Goal: Information Seeking & Learning: Find specific fact

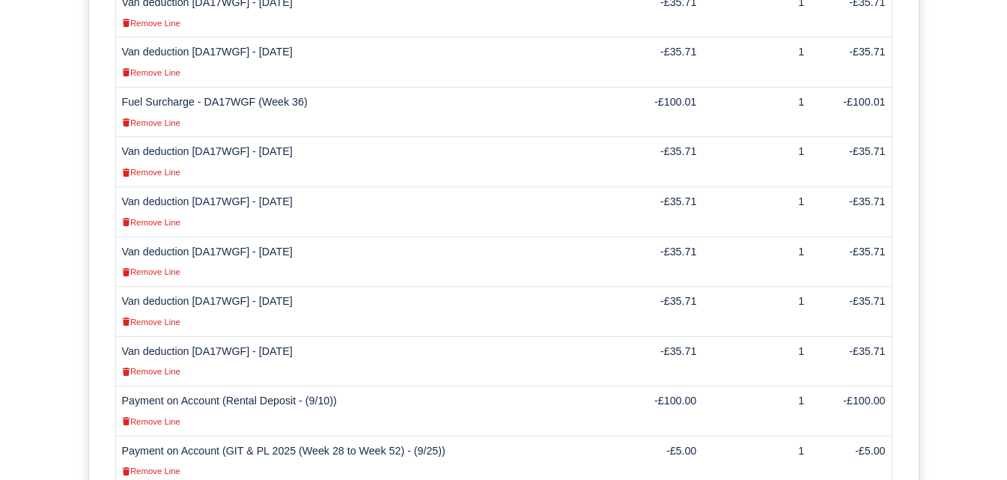
scroll to position [793, 0]
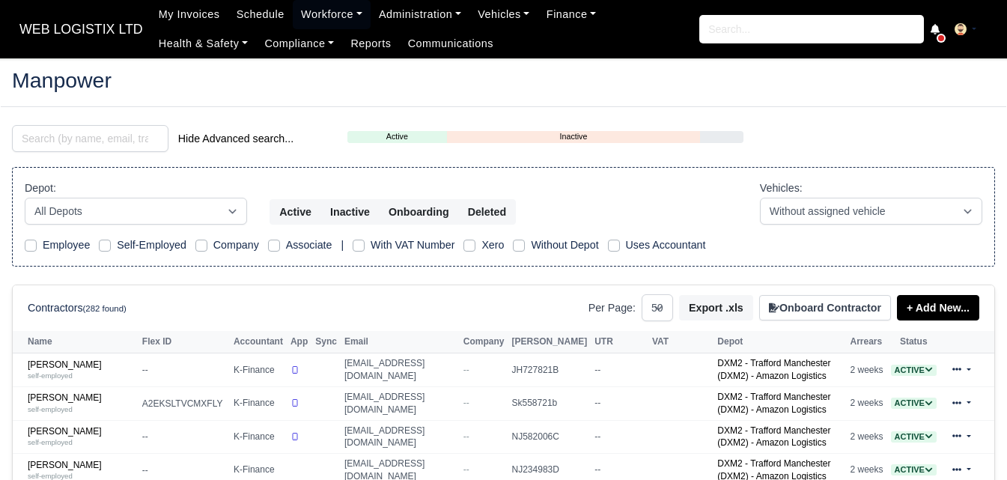
select select "50"
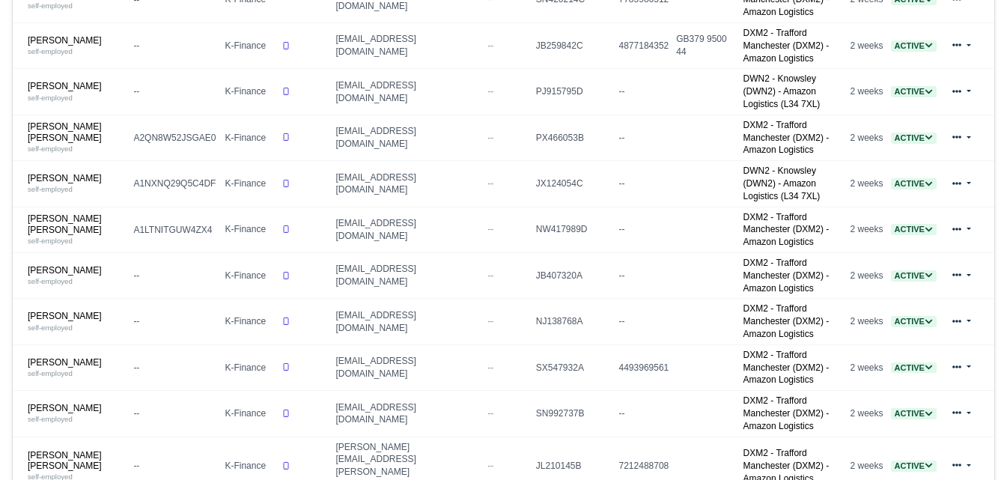
scroll to position [1741, 0]
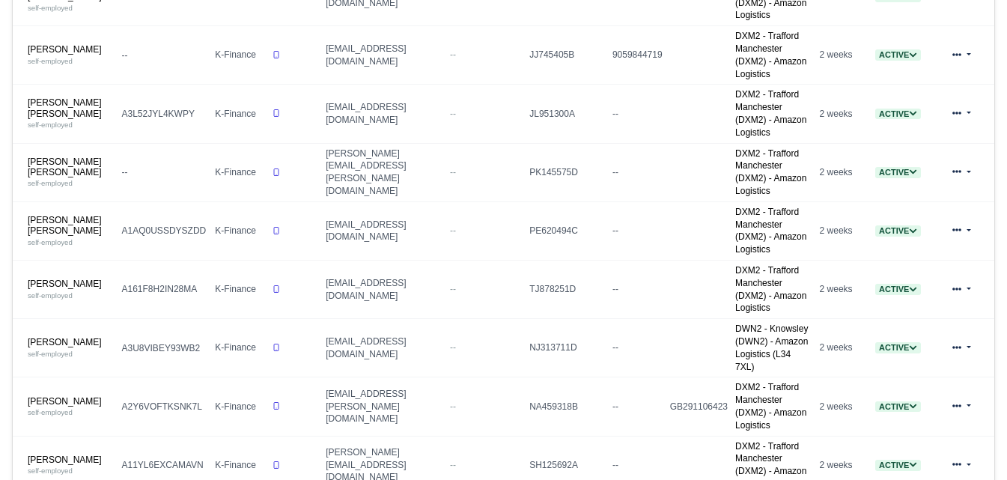
scroll to position [1035, 0]
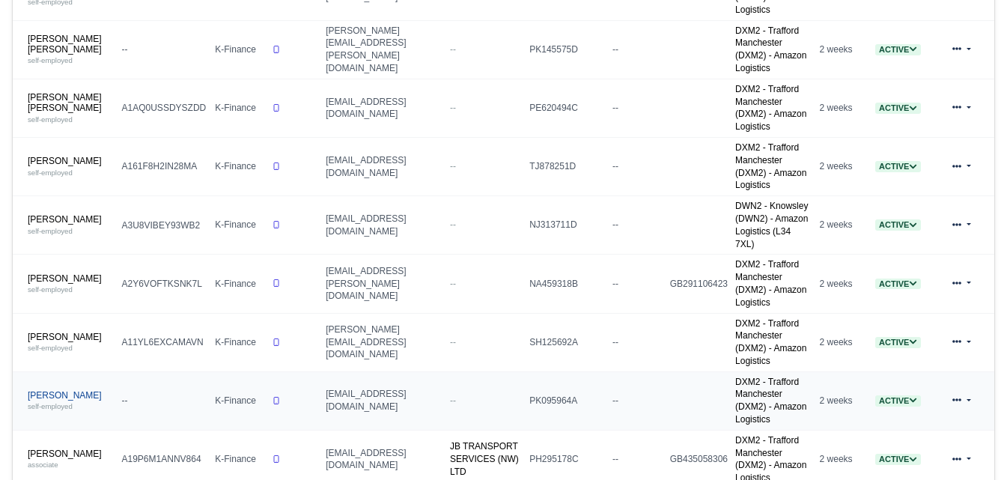
drag, startPoint x: 61, startPoint y: 161, endPoint x: 155, endPoint y: 176, distance: 95.5
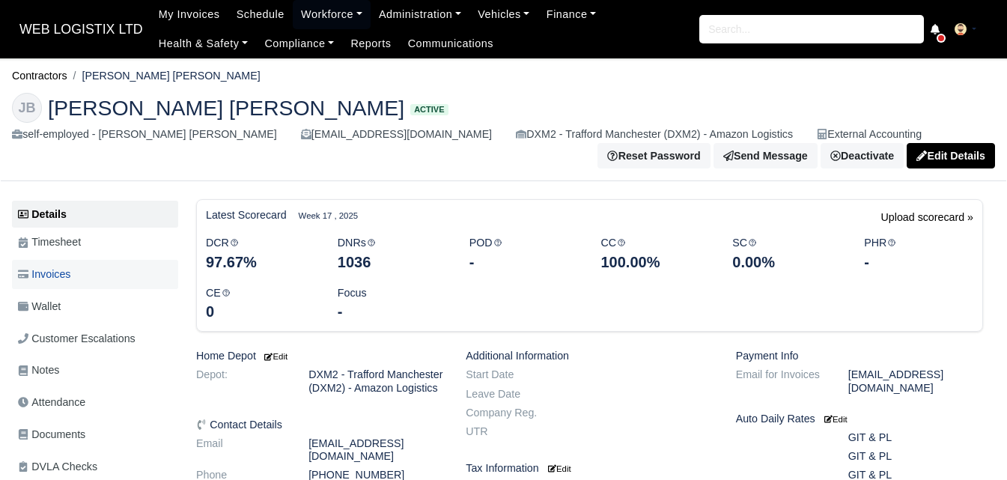
click at [56, 283] on span "Invoices" at bounding box center [44, 274] width 52 height 17
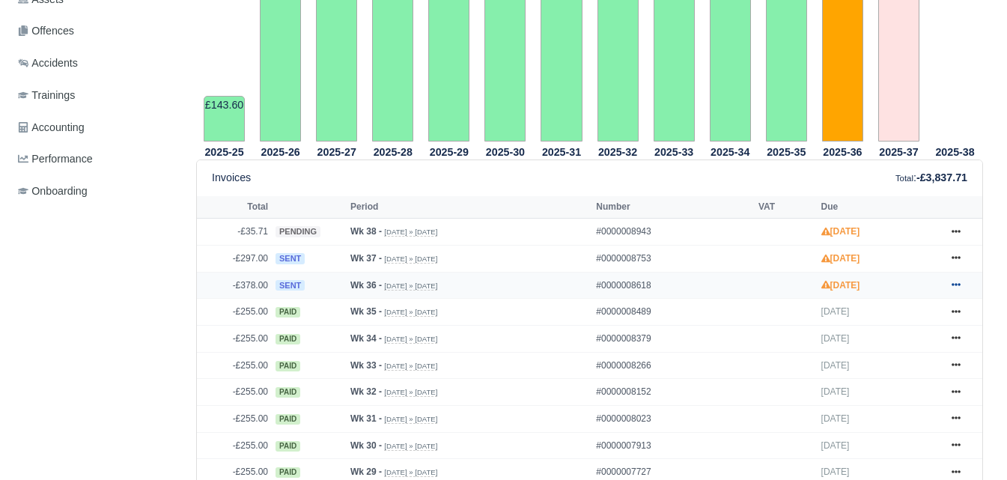
scroll to position [499, 0]
click at [954, 289] on icon at bounding box center [955, 284] width 9 height 9
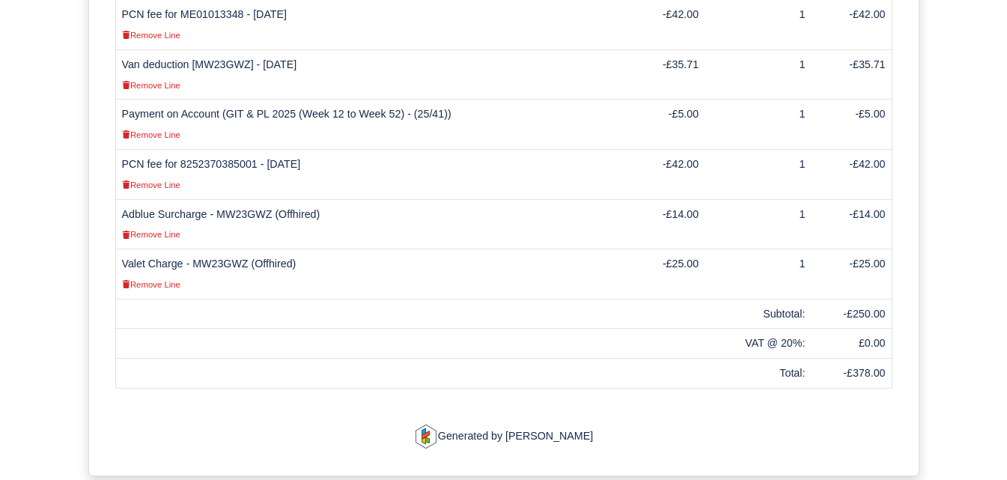
scroll to position [910, 0]
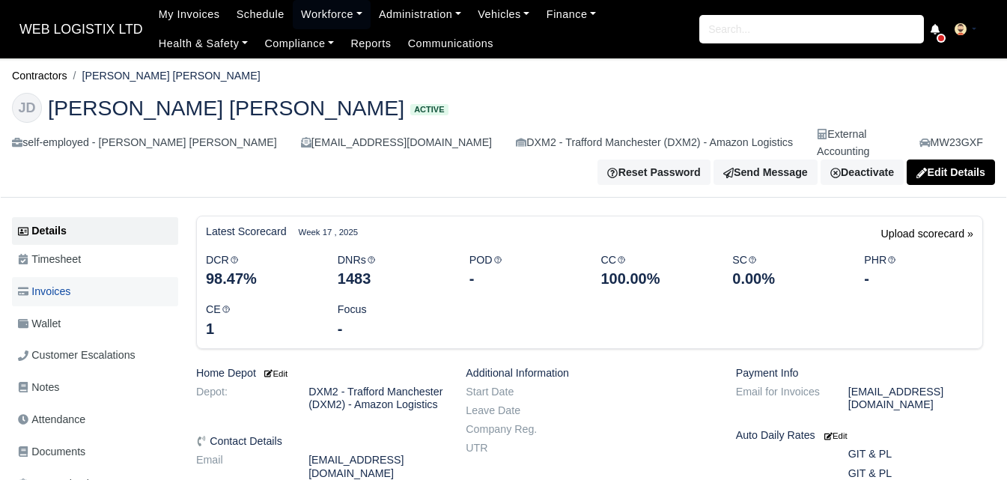
click at [91, 277] on link "Invoices" at bounding box center [95, 291] width 166 height 29
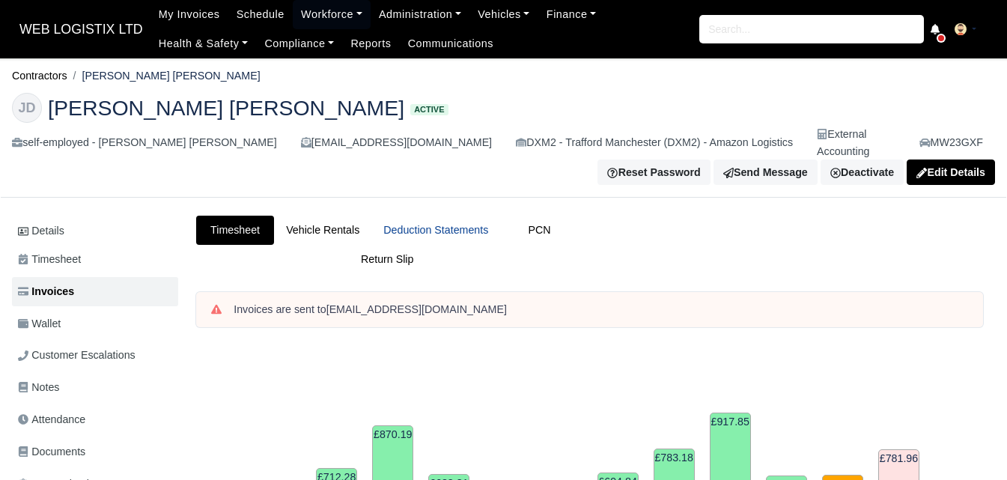
click at [475, 216] on link "Deduction Statements" at bounding box center [435, 230] width 129 height 29
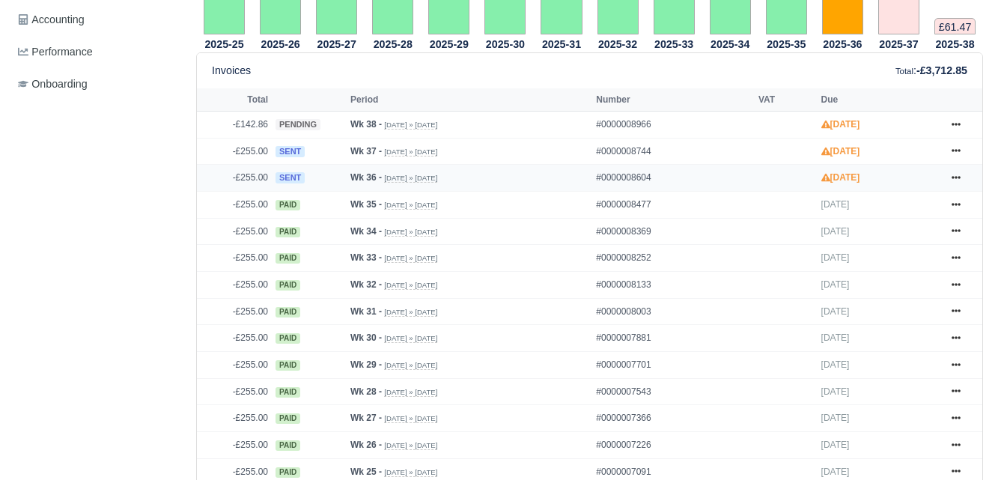
scroll to position [623, 0]
click at [956, 170] on link at bounding box center [956, 177] width 22 height 19
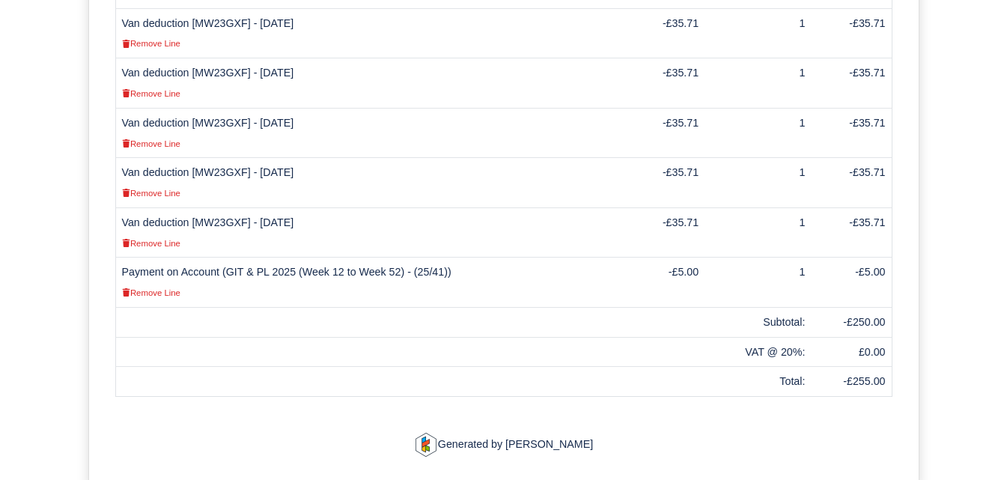
scroll to position [499, 0]
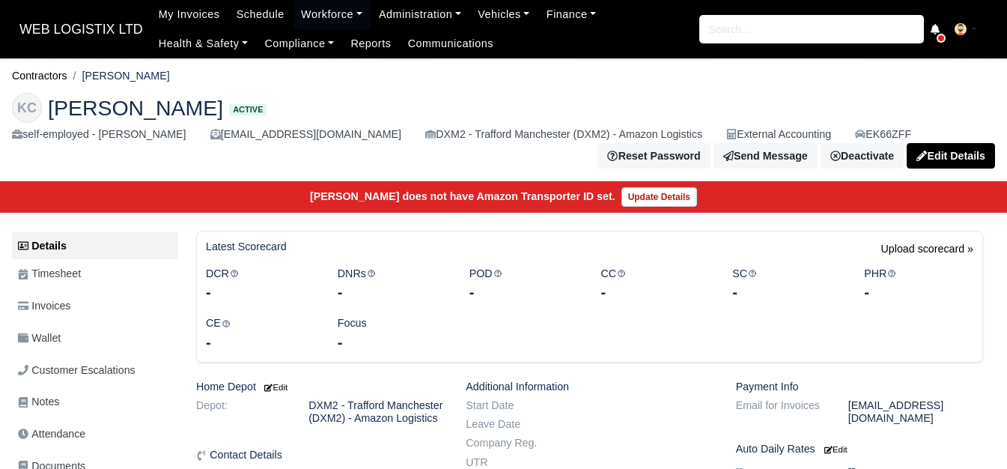
click at [98, 299] on link "Invoices" at bounding box center [95, 305] width 166 height 29
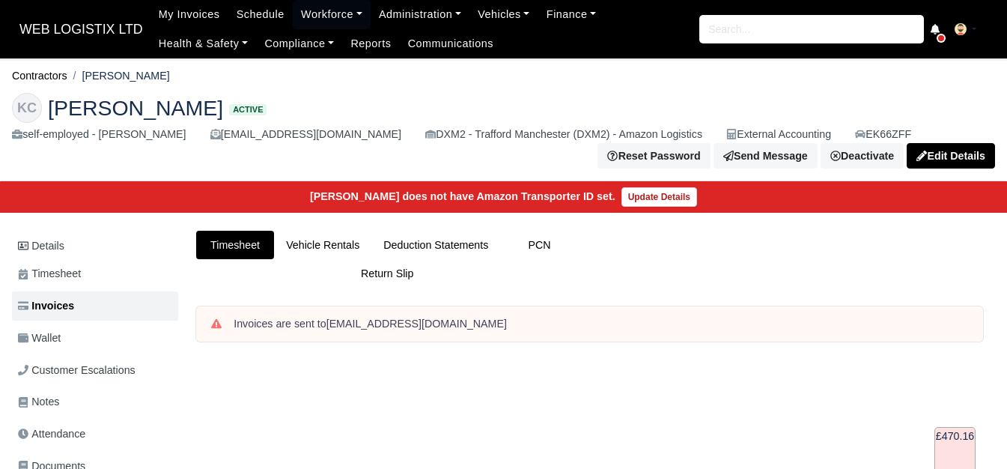
click at [461, 239] on link "Deduction Statements" at bounding box center [435, 245] width 129 height 29
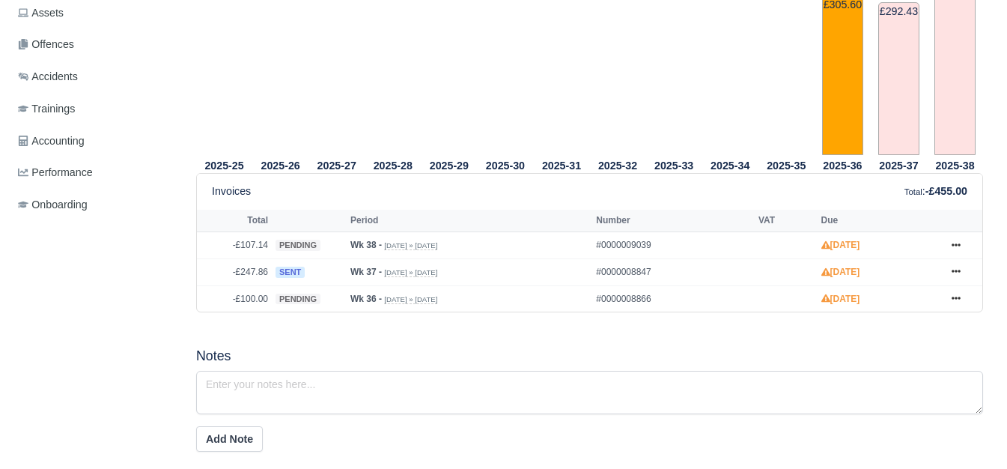
scroll to position [623, 0]
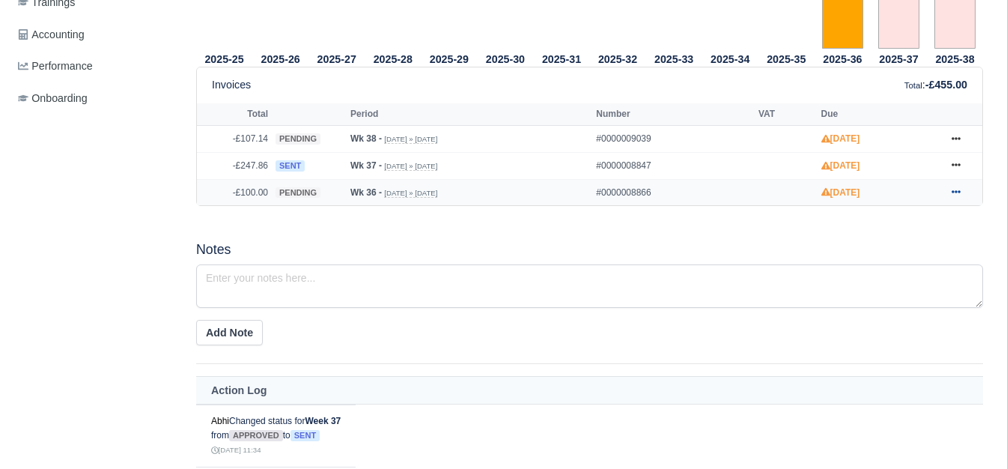
click at [959, 194] on icon at bounding box center [955, 191] width 9 height 9
click at [953, 169] on icon at bounding box center [955, 164] width 9 height 9
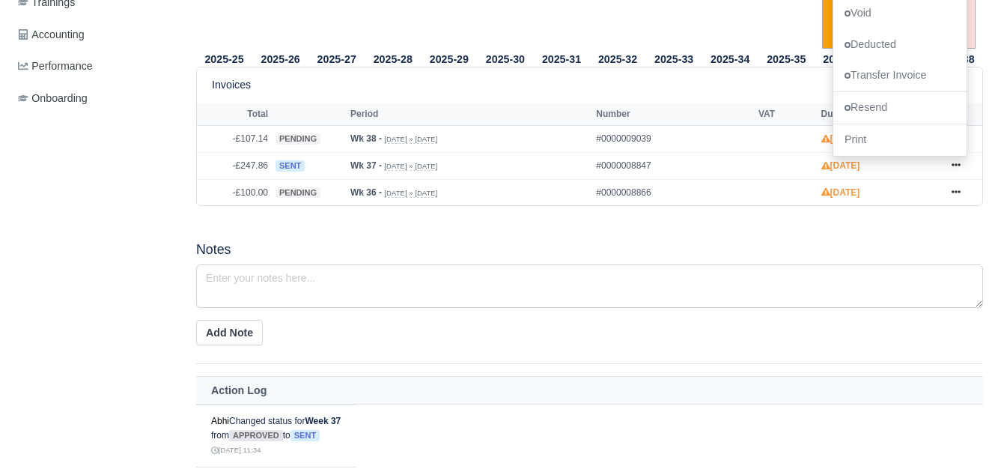
scroll to position [0, 0]
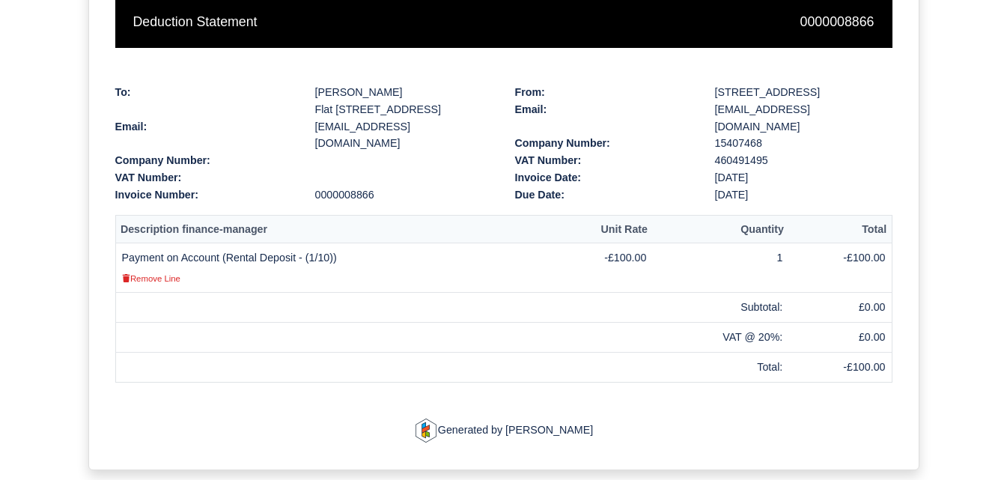
scroll to position [220, 0]
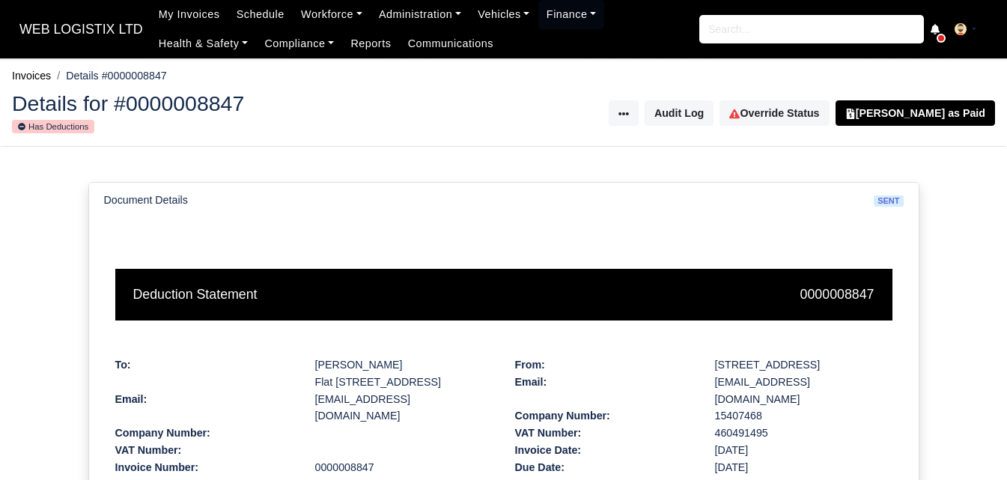
scroll to position [499, 0]
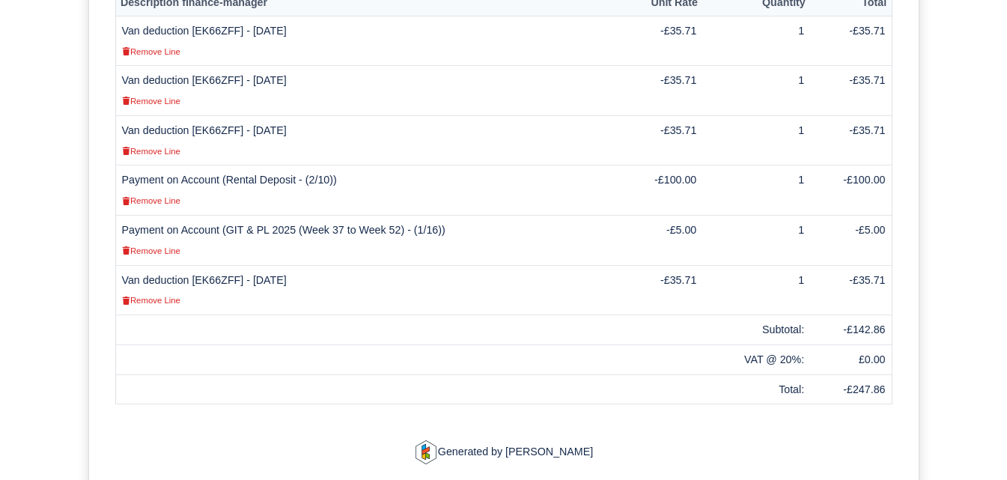
click at [219, 132] on td "Van deduction [EK66ZFF] - 12/09/2025 Remove Line" at bounding box center [366, 140] width 503 height 50
copy td "EK66ZFF"
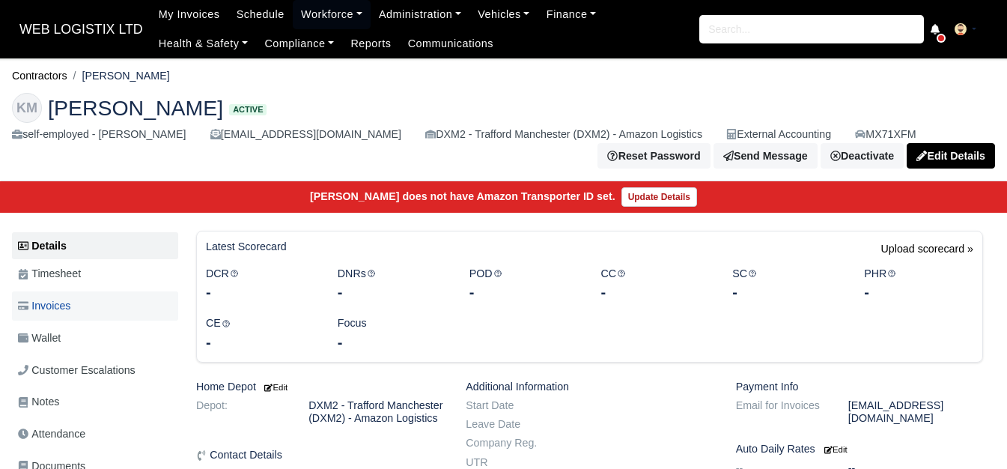
click at [102, 296] on link "Invoices" at bounding box center [95, 305] width 166 height 29
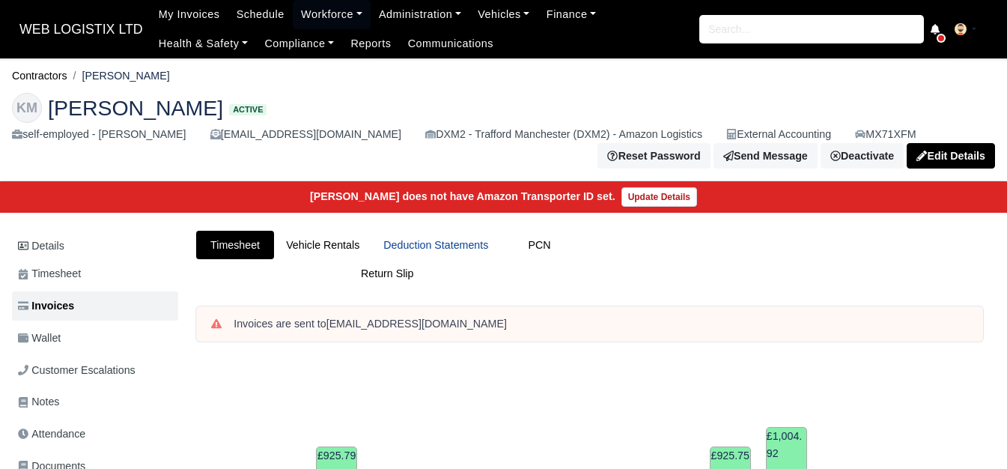
click at [424, 253] on link "Deduction Statements" at bounding box center [435, 245] width 129 height 29
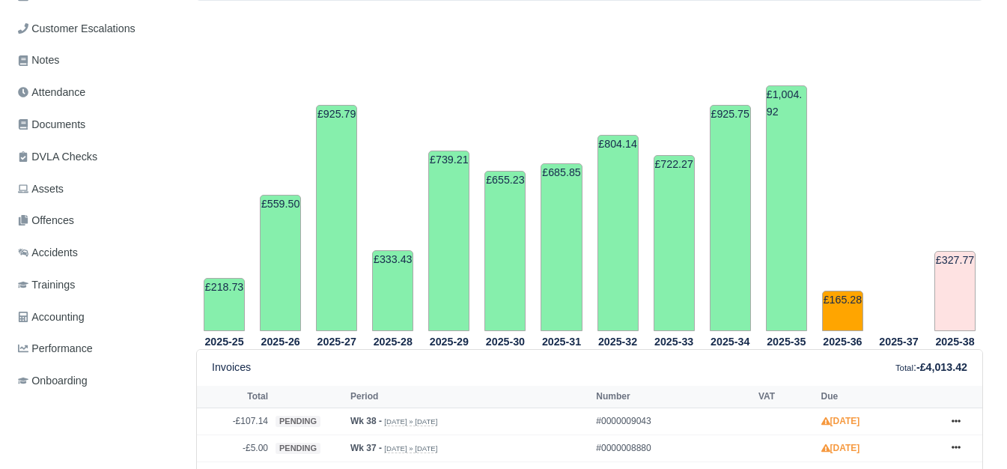
scroll to position [499, 0]
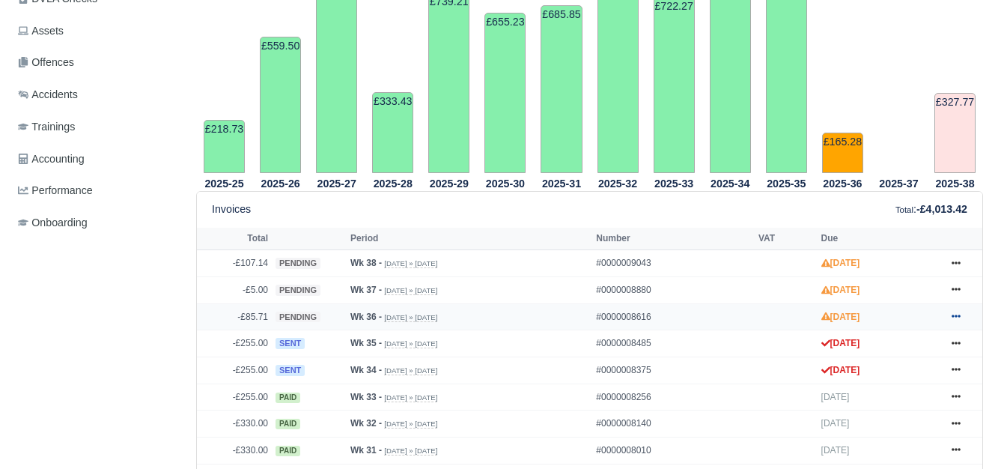
click at [948, 319] on link at bounding box center [956, 317] width 22 height 19
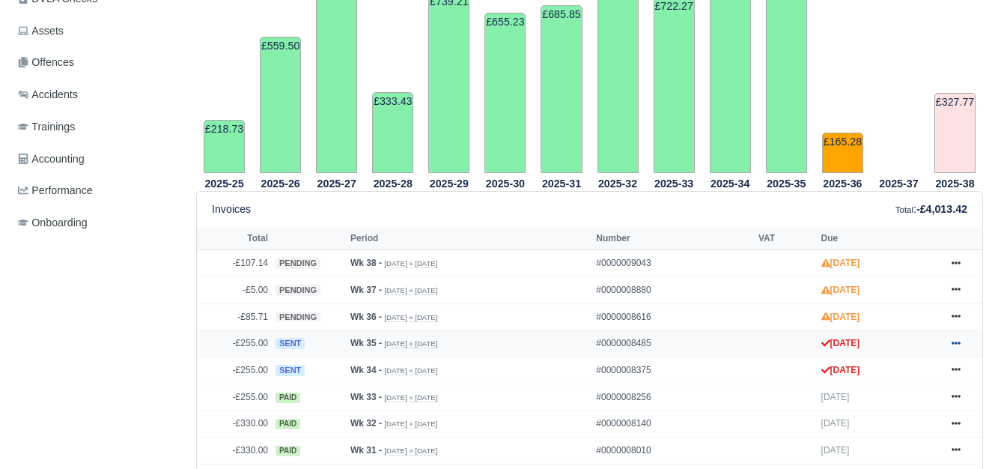
click at [957, 347] on icon at bounding box center [955, 342] width 9 height 9
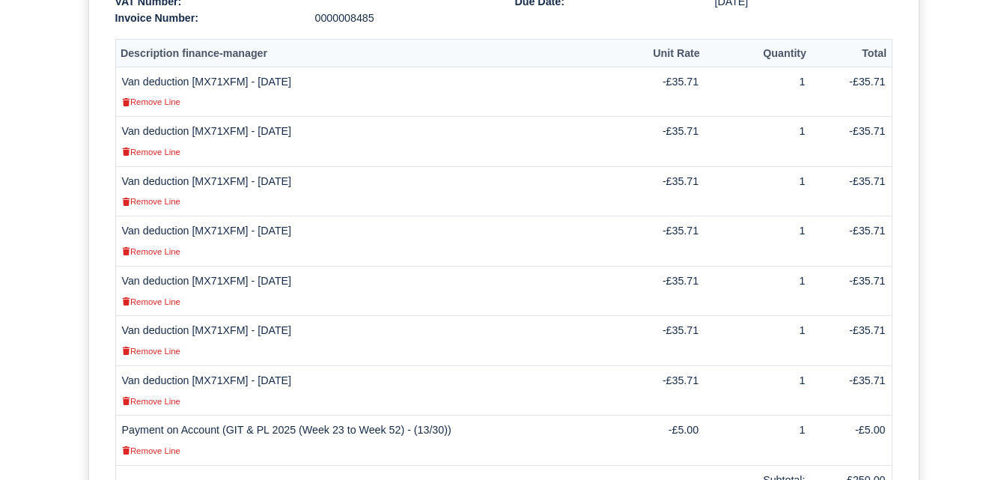
scroll to position [499, 0]
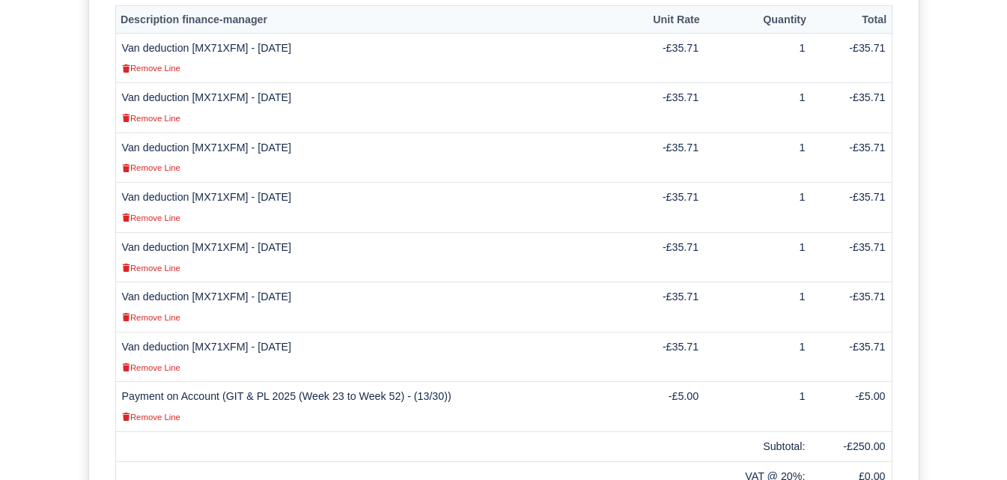
click at [244, 332] on td "Van deduction [MX71XFM] - [DATE] Remove Line" at bounding box center [368, 357] width 506 height 50
click at [207, 332] on td "Van deduction [MX71XFM] - [DATE] Remove Line" at bounding box center [368, 357] width 506 height 50
copy td "MX71XFM"
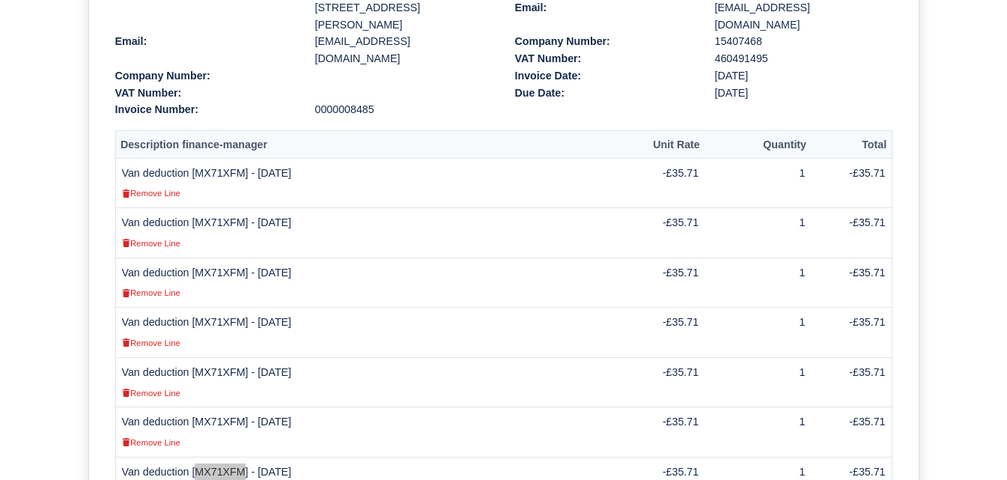
scroll to position [694, 0]
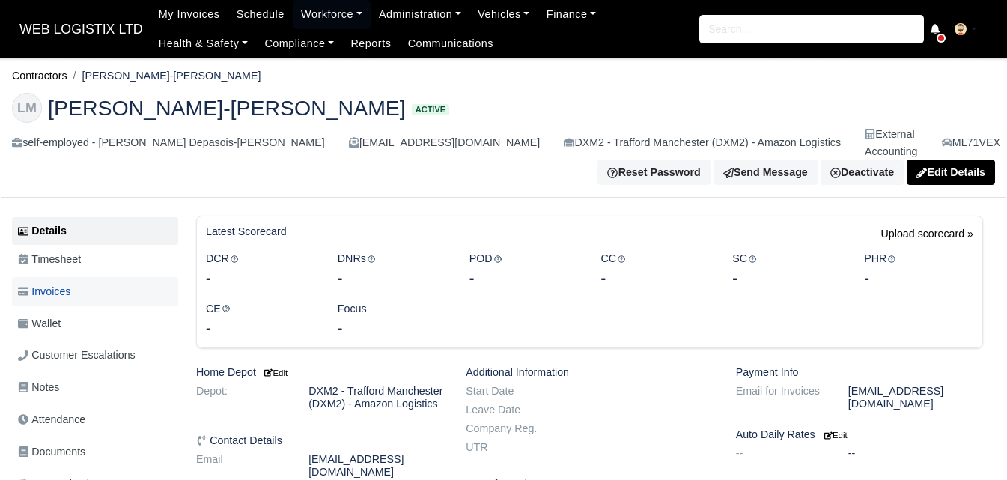
click at [132, 277] on link "Invoices" at bounding box center [95, 291] width 166 height 29
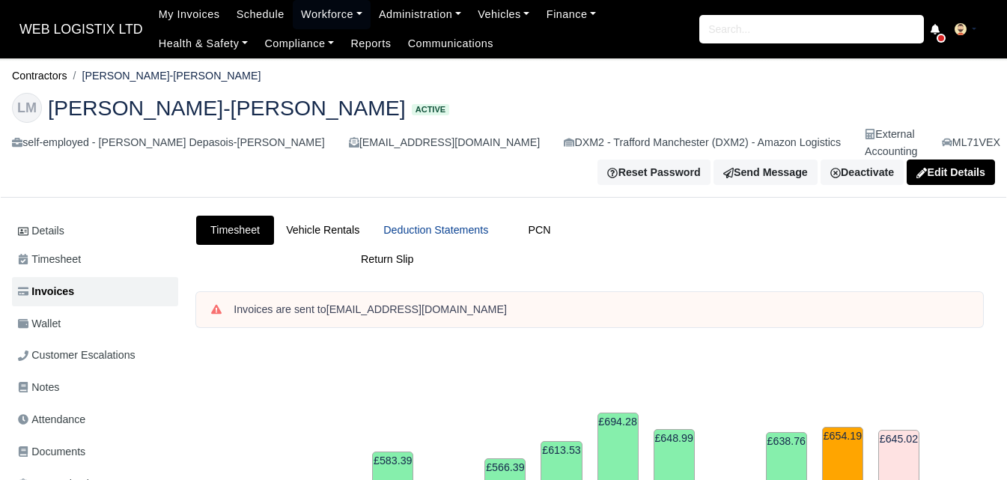
click at [478, 216] on link "Deduction Statements" at bounding box center [435, 230] width 129 height 29
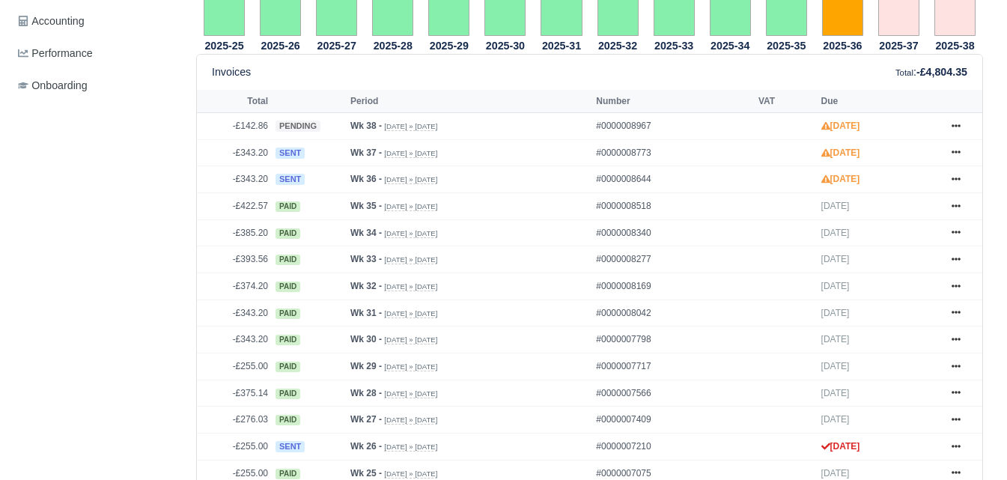
scroll to position [623, 0]
click at [950, 168] on link at bounding box center [956, 177] width 22 height 19
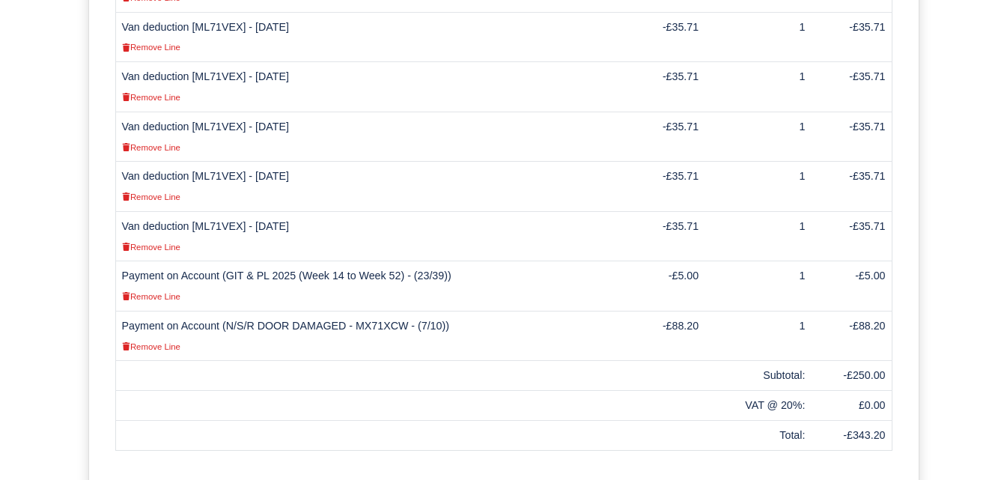
scroll to position [623, 0]
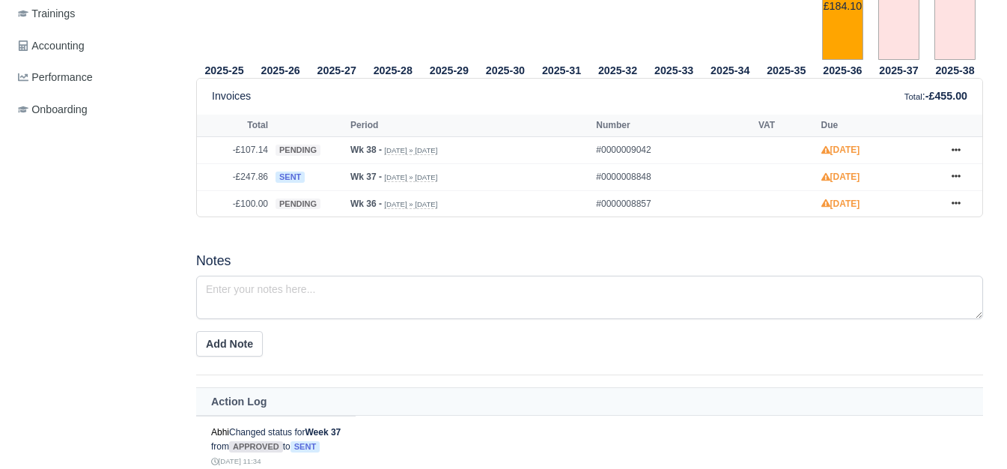
scroll to position [623, 0]
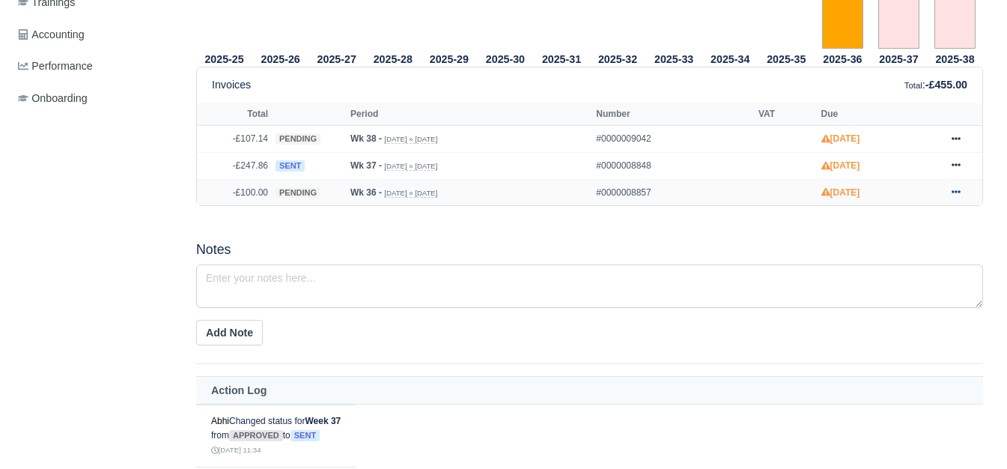
click at [956, 196] on icon at bounding box center [955, 191] width 9 height 9
click at [963, 168] on link at bounding box center [956, 165] width 22 height 19
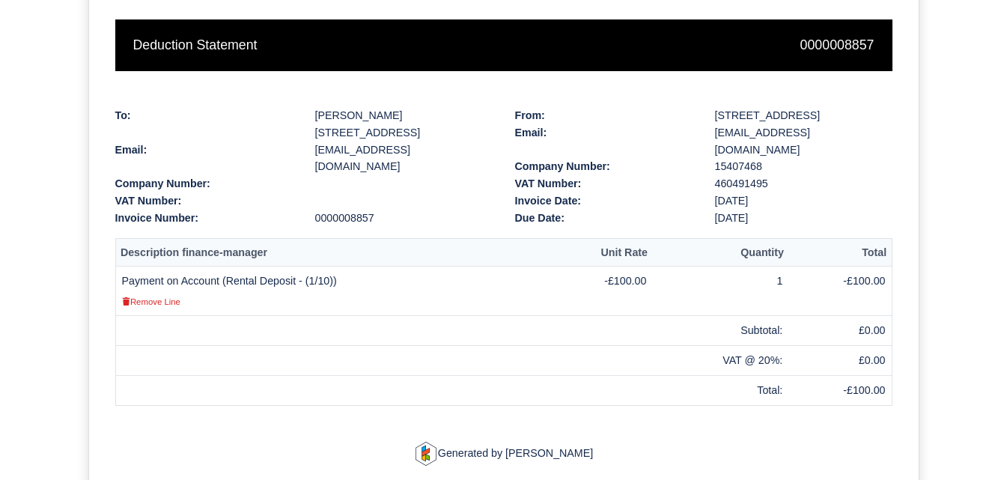
scroll to position [249, 0]
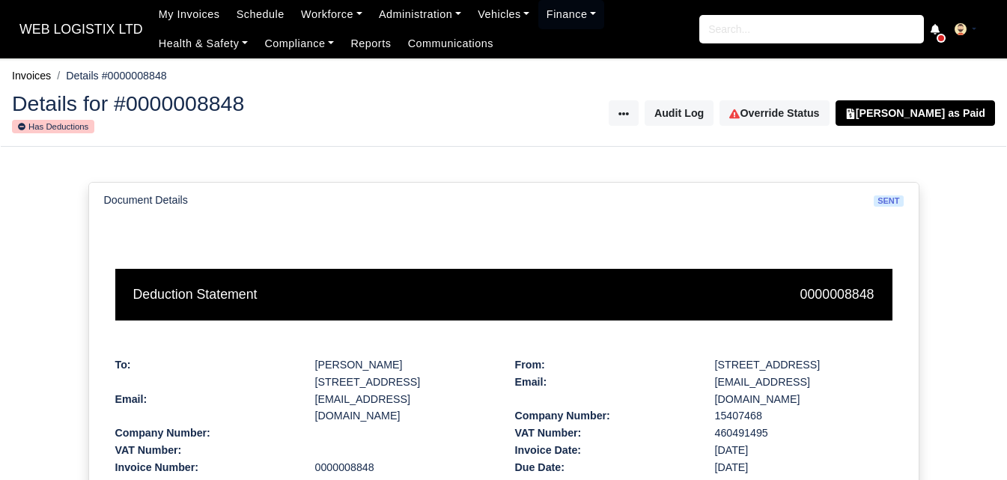
scroll to position [374, 0]
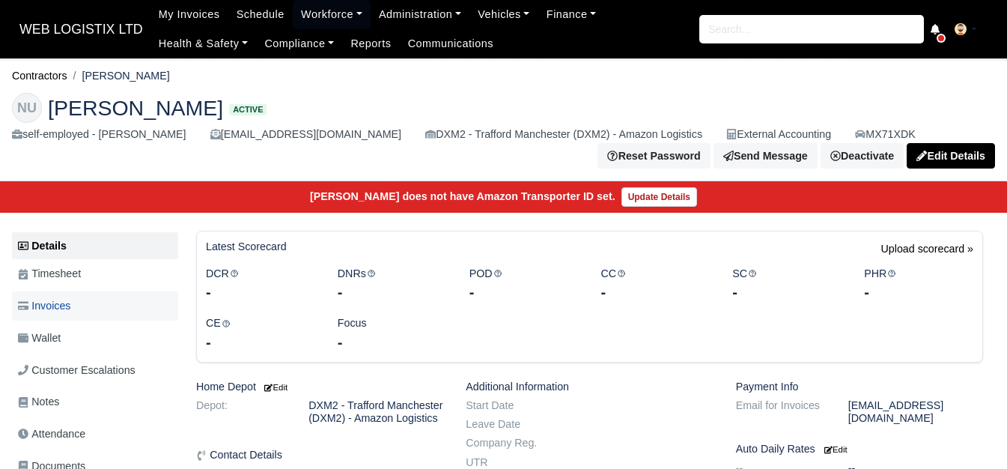
click at [81, 308] on link "Invoices" at bounding box center [95, 305] width 166 height 29
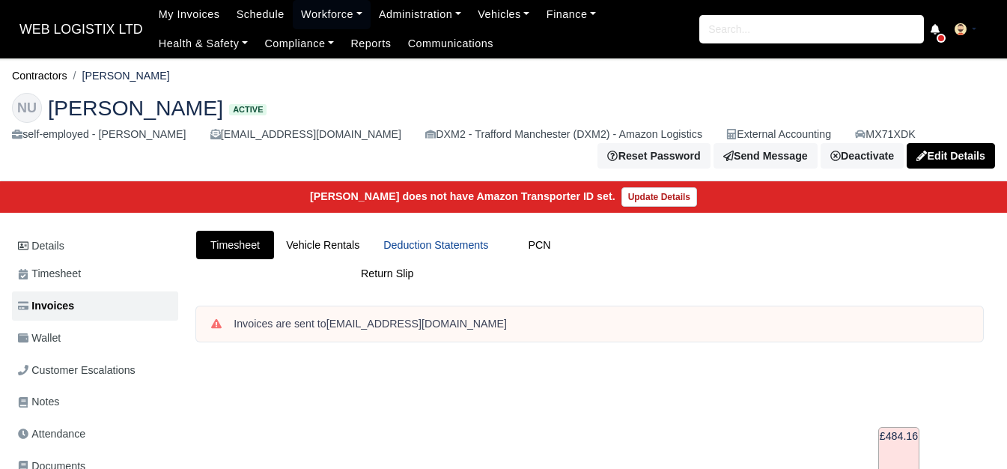
click at [439, 239] on link "Deduction Statements" at bounding box center [435, 245] width 129 height 29
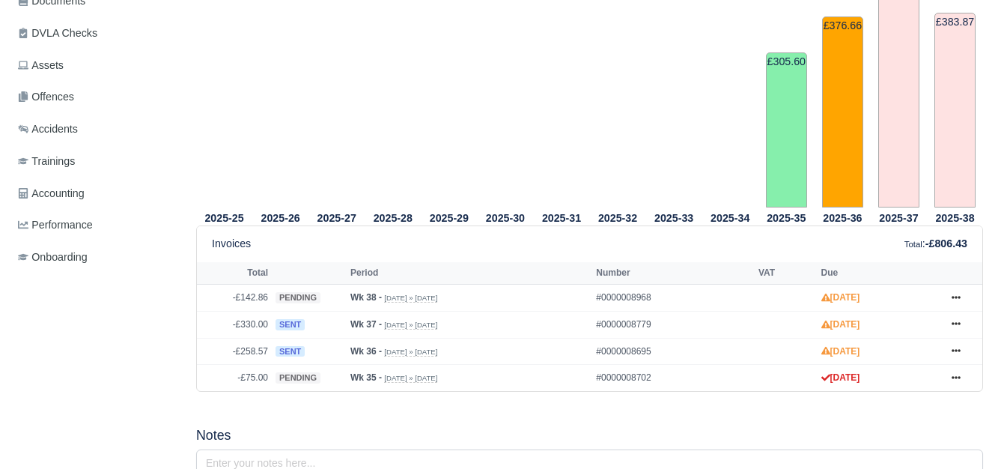
scroll to position [499, 0]
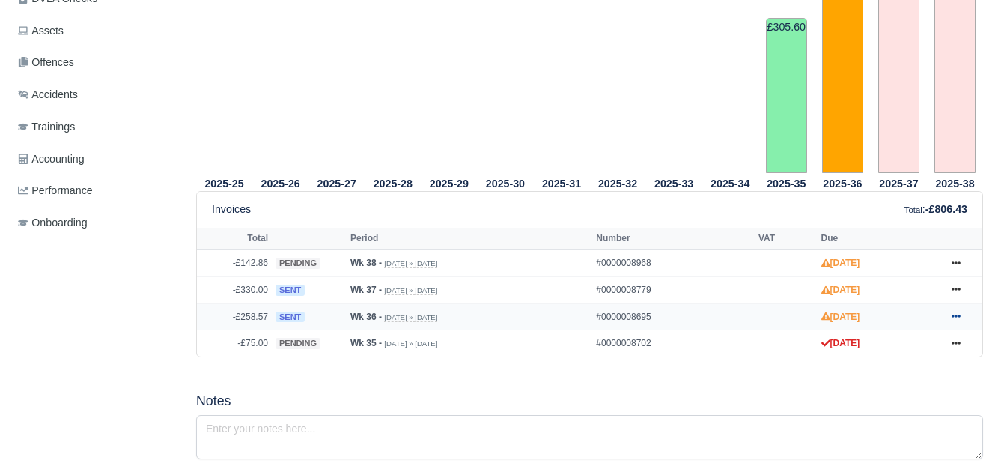
click at [959, 318] on icon at bounding box center [955, 316] width 9 height 3
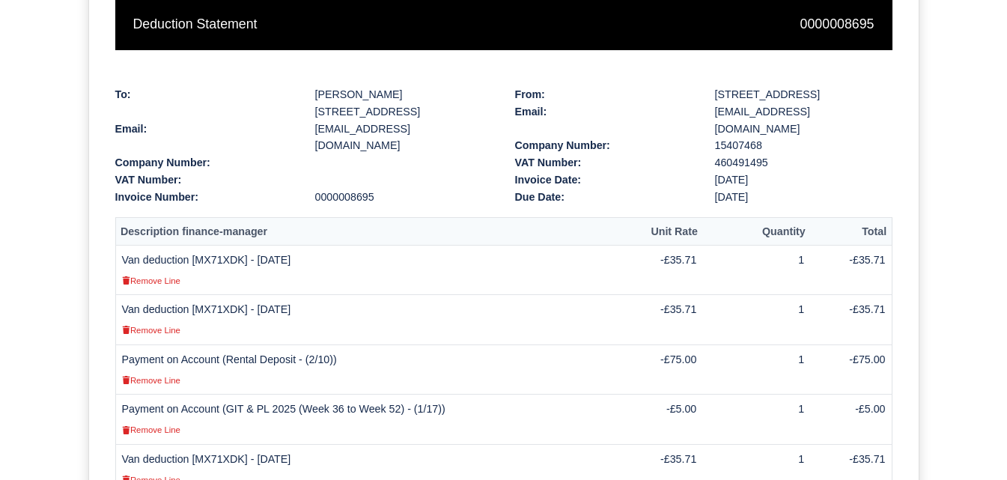
scroll to position [145, 0]
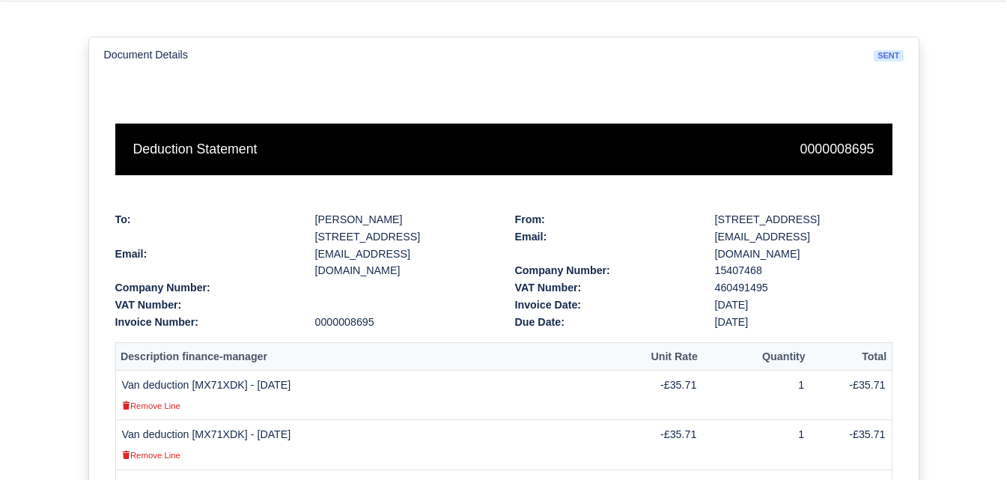
click at [206, 383] on td "Van deduction [MX71XDK] - [DATE] Remove Line" at bounding box center [366, 395] width 503 height 50
copy td "MX71XDK"
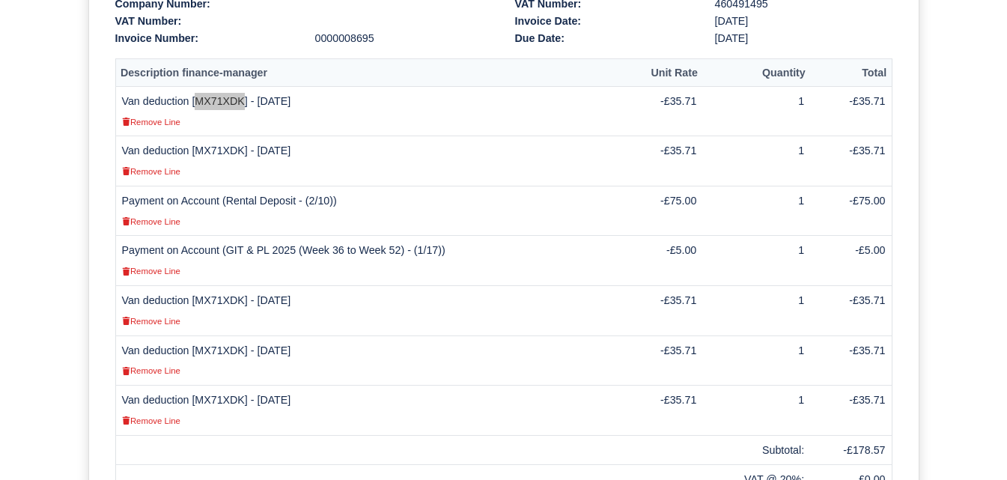
scroll to position [519, 0]
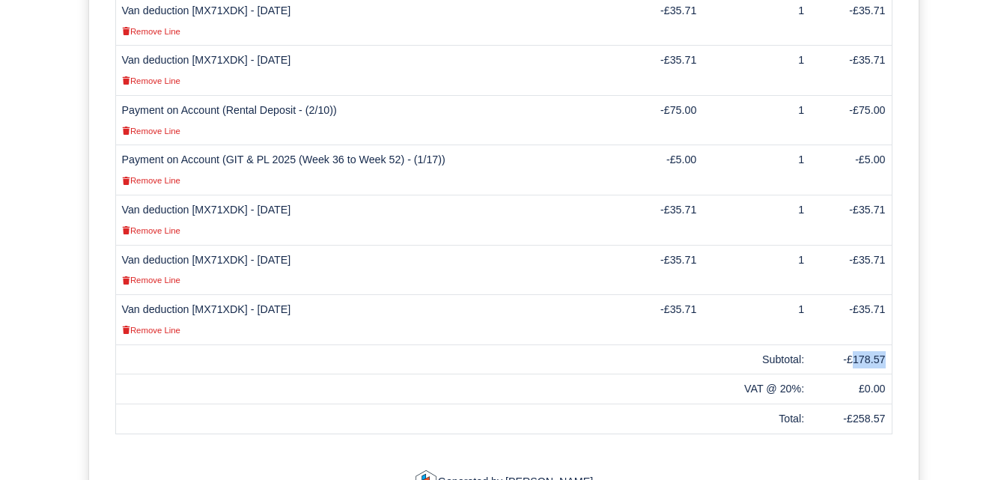
drag, startPoint x: 856, startPoint y: 361, endPoint x: 887, endPoint y: 364, distance: 30.9
click at [887, 364] on td "-£178.57" at bounding box center [851, 359] width 82 height 30
copy td "178.57"
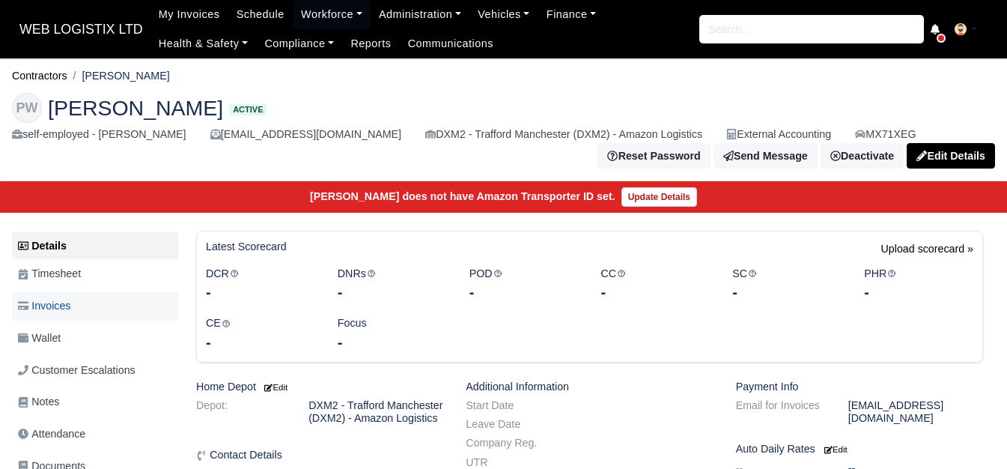
drag, startPoint x: 0, startPoint y: 0, endPoint x: 59, endPoint y: 320, distance: 325.0
click at [59, 320] on link "Invoices" at bounding box center [95, 305] width 166 height 29
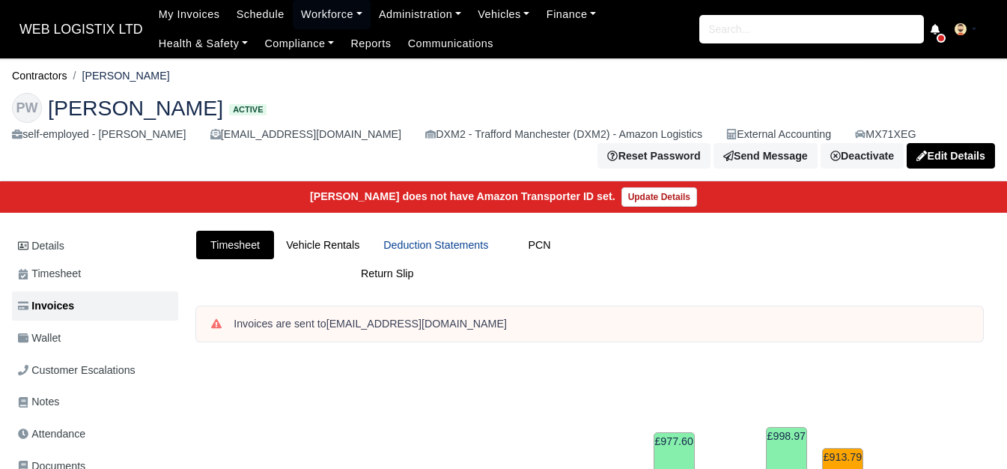
drag, startPoint x: 441, startPoint y: 237, endPoint x: 387, endPoint y: 248, distance: 54.9
click at [387, 248] on link "Deduction Statements" at bounding box center [435, 245] width 129 height 29
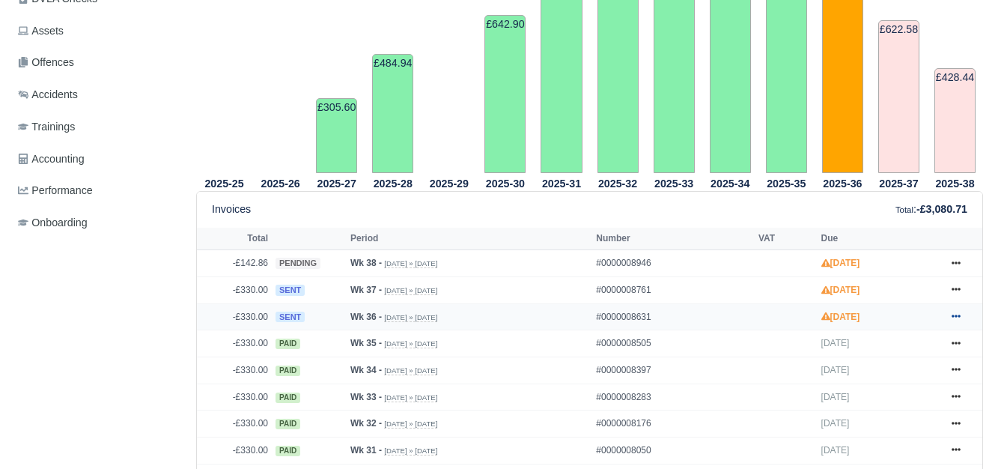
scroll to position [499, 0]
click at [962, 317] on link at bounding box center [956, 317] width 22 height 19
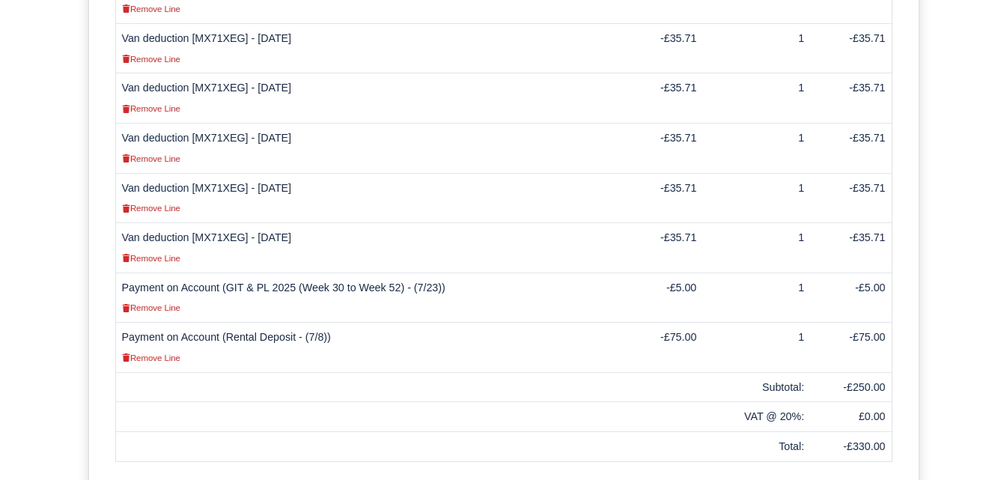
scroll to position [623, 0]
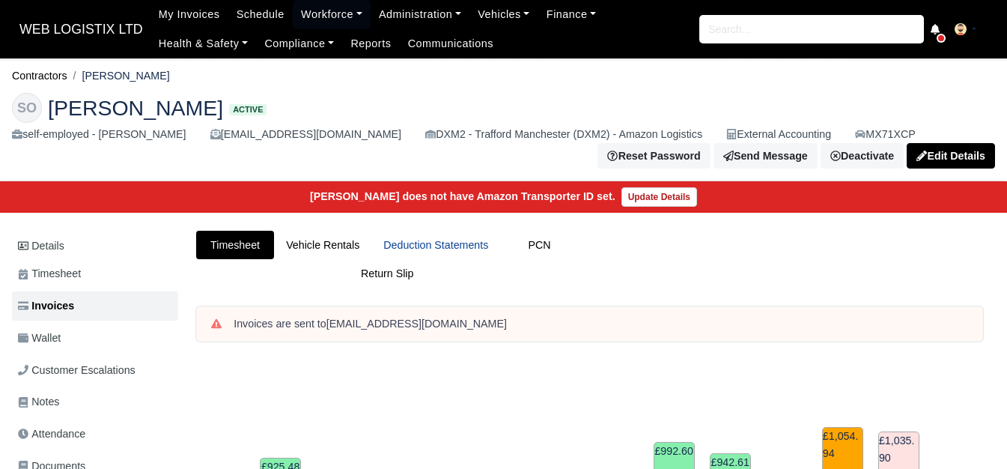
click at [437, 249] on link "Deduction Statements" at bounding box center [435, 245] width 129 height 29
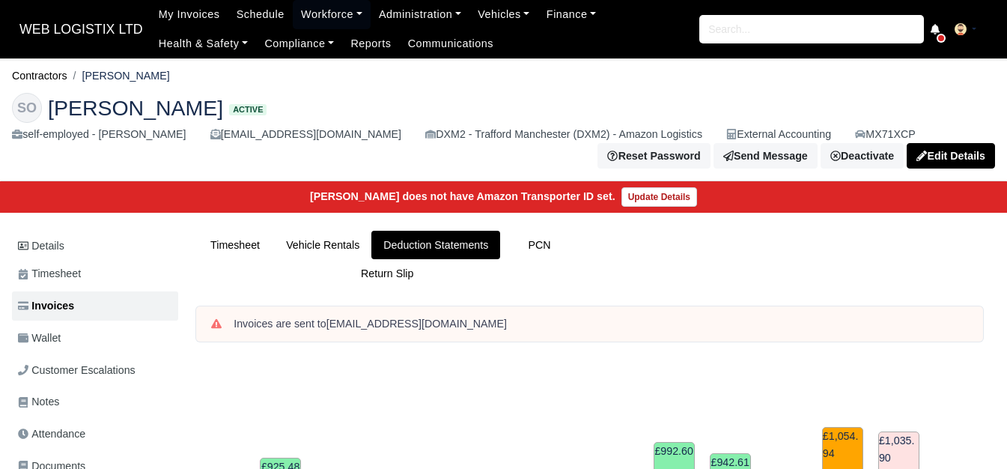
scroll to position [623, 0]
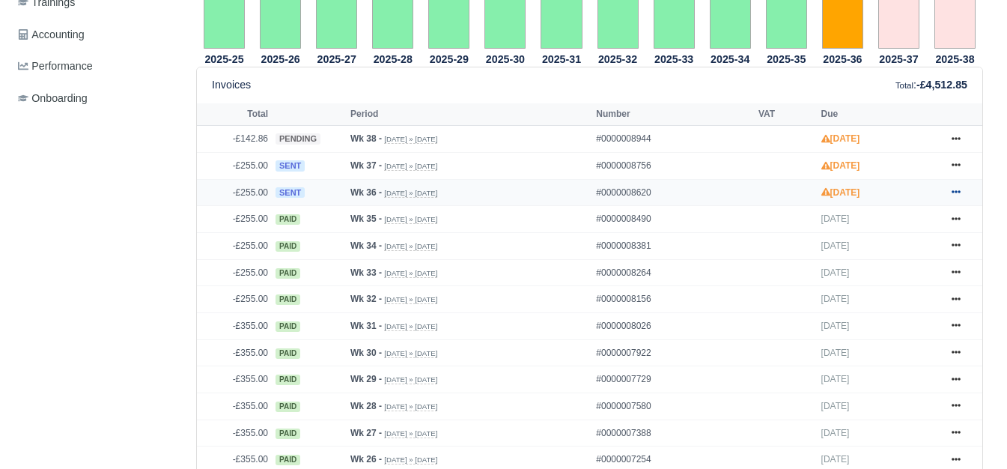
click at [962, 194] on link at bounding box center [956, 192] width 22 height 19
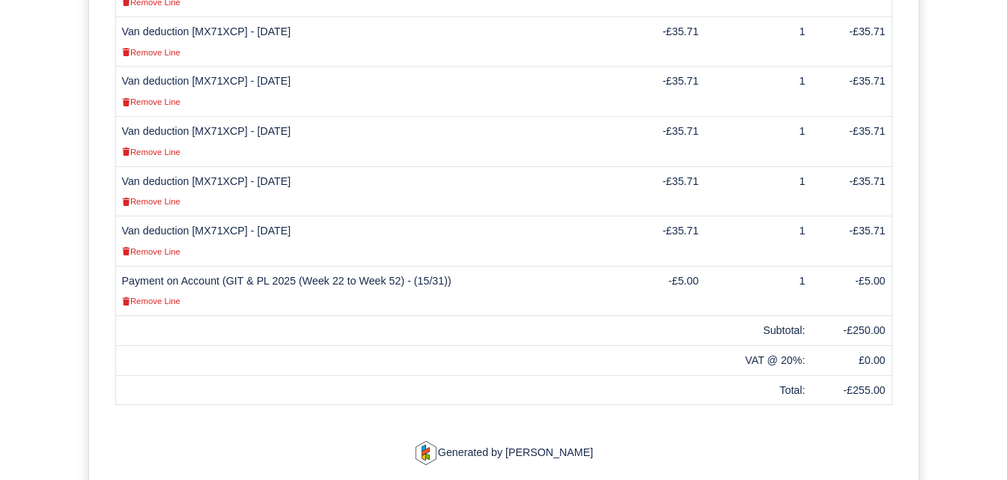
scroll to position [623, 0]
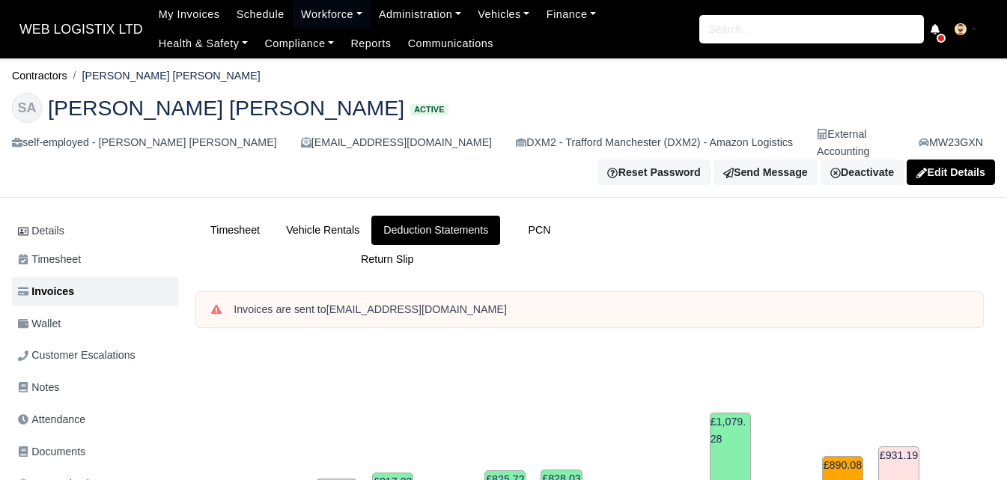
scroll to position [499, 0]
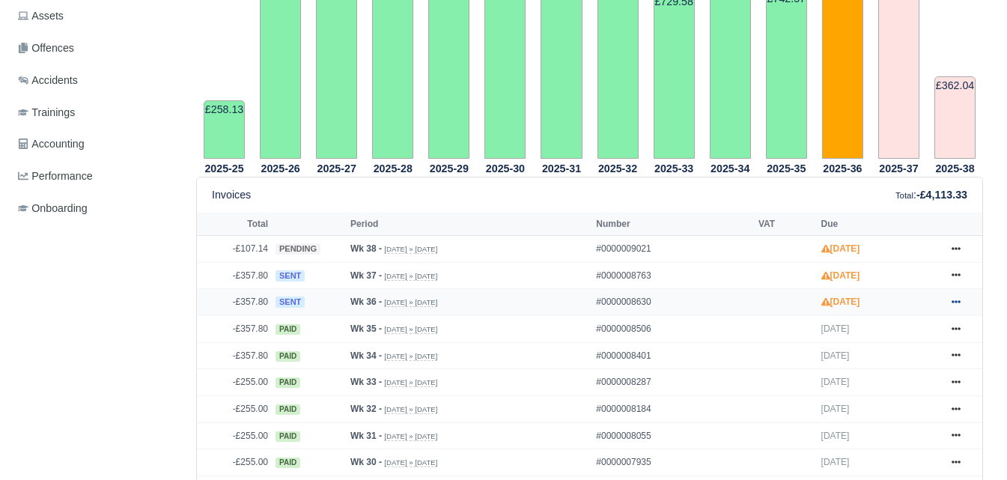
click at [952, 297] on icon at bounding box center [955, 301] width 9 height 9
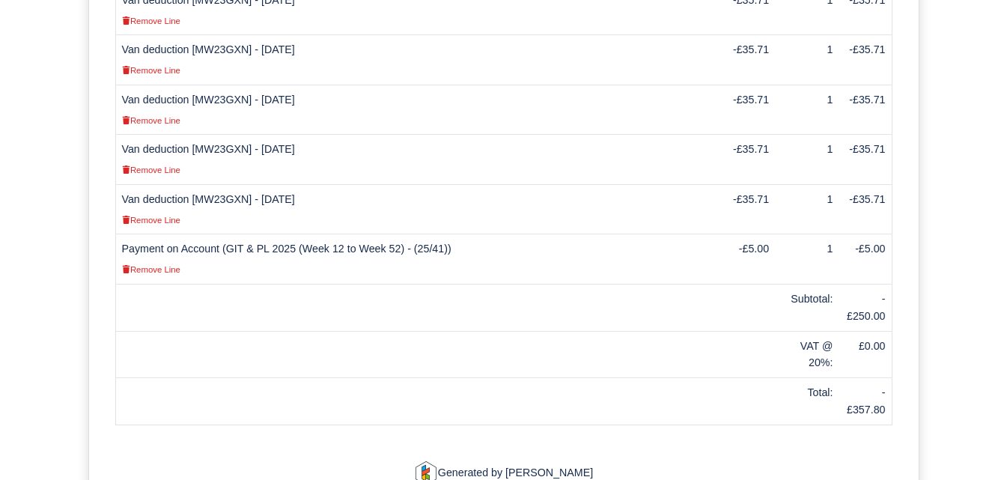
scroll to position [748, 0]
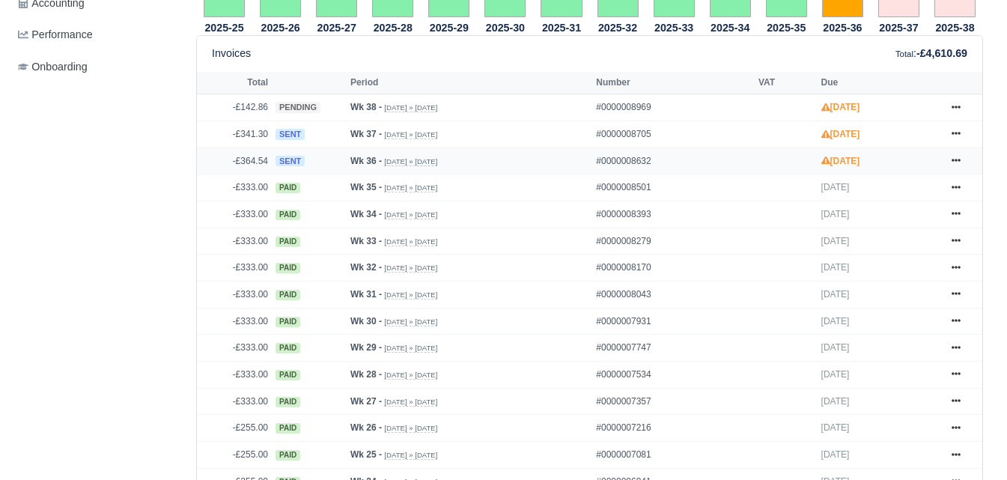
scroll to position [623, 0]
click at [954, 161] on icon at bounding box center [955, 160] width 9 height 9
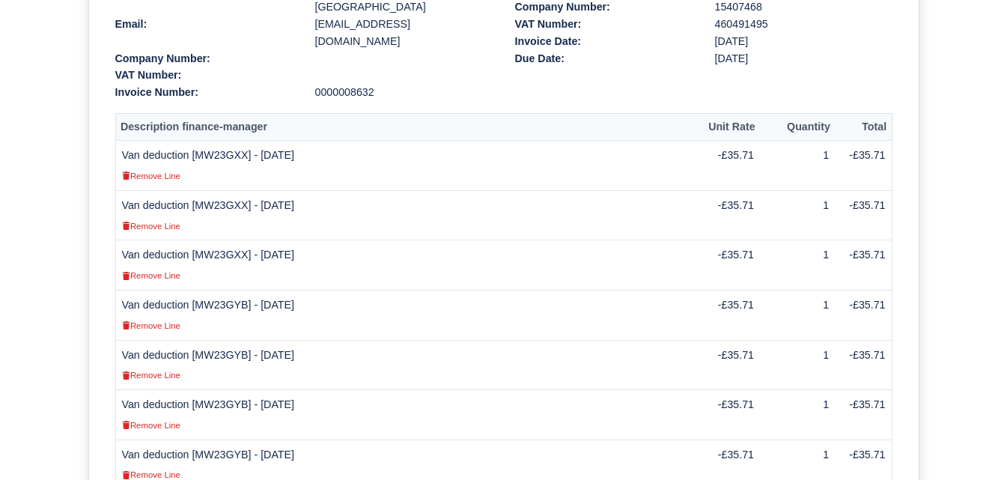
scroll to position [374, 0]
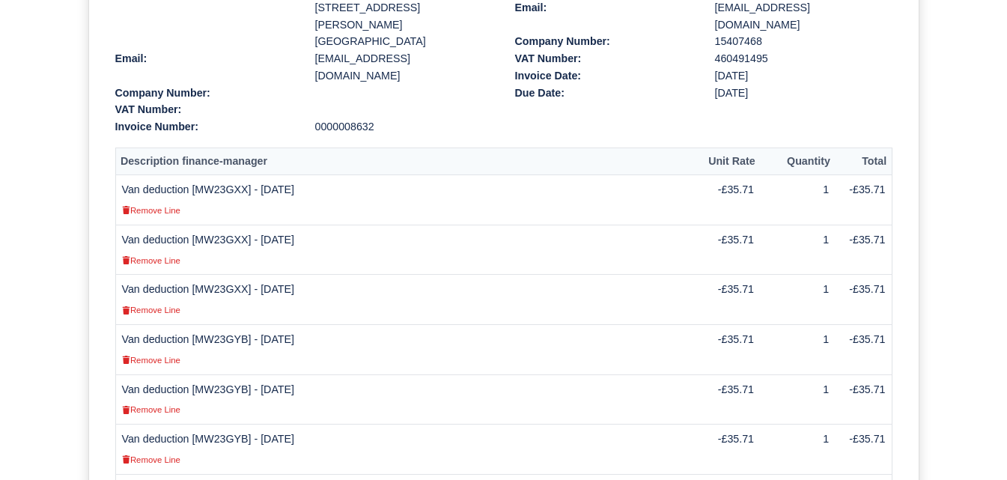
click at [218, 325] on td "Van deduction [MW23GYB] - 03/09/2025 Remove Line" at bounding box center [408, 350] width 586 height 50
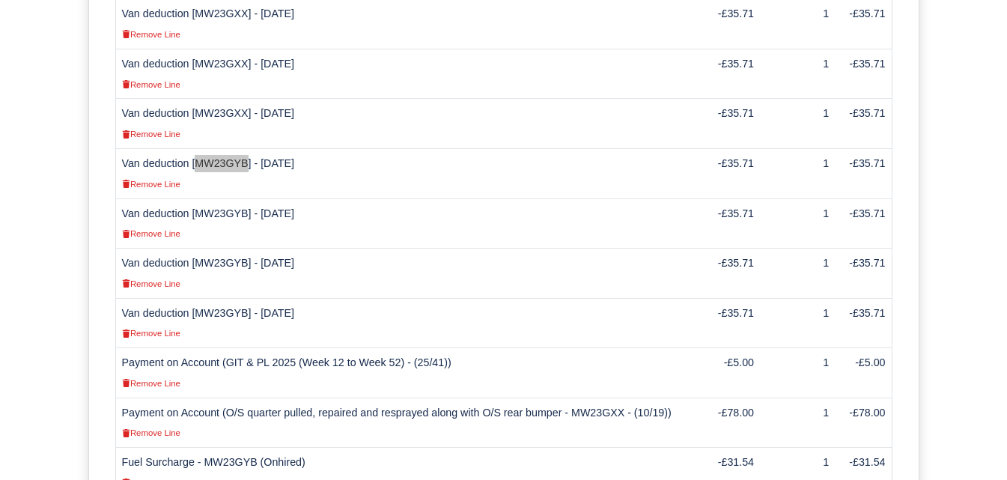
scroll to position [623, 0]
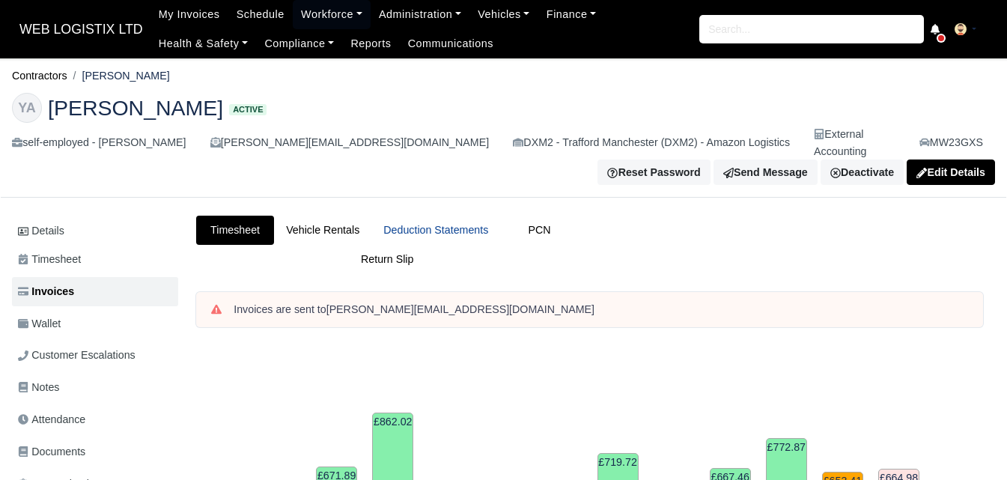
click at [471, 216] on link "Deduction Statements" at bounding box center [435, 230] width 129 height 29
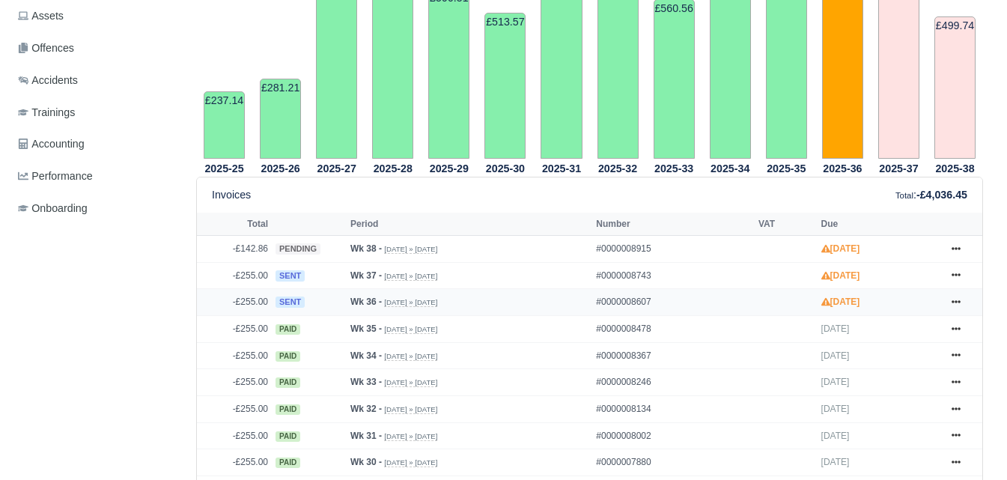
scroll to position [499, 0]
click at [961, 293] on link at bounding box center [956, 302] width 22 height 19
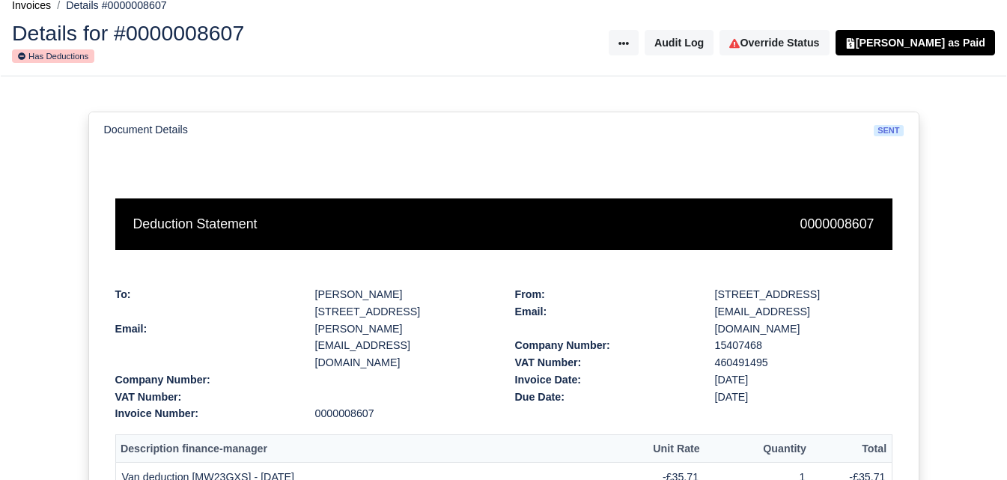
scroll to position [320, 0]
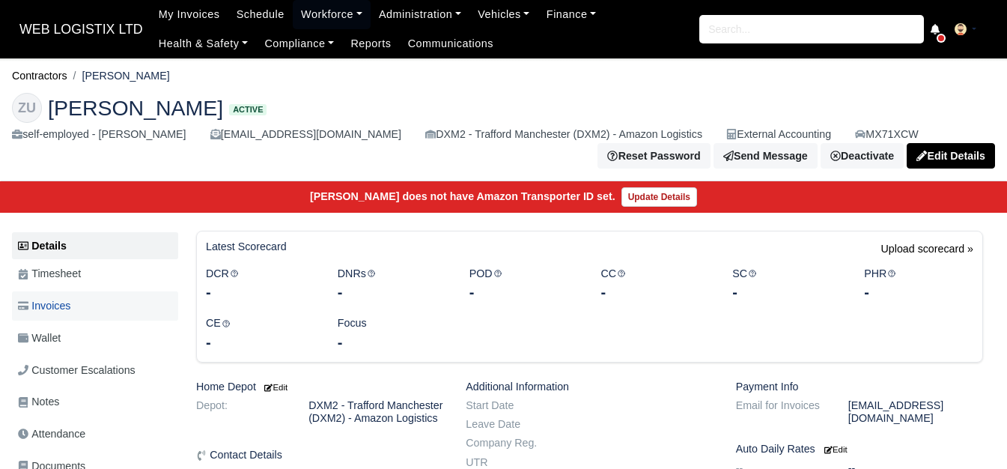
click at [70, 311] on span "Invoices" at bounding box center [44, 305] width 52 height 17
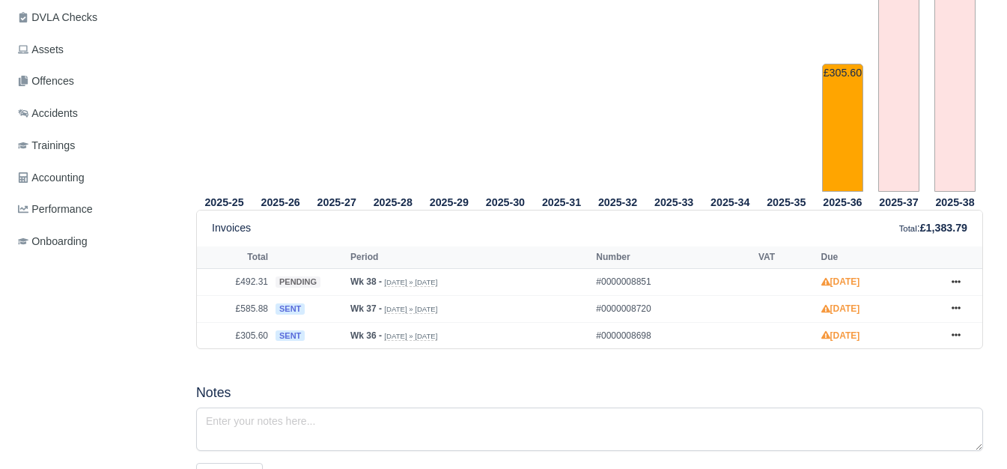
scroll to position [499, 0]
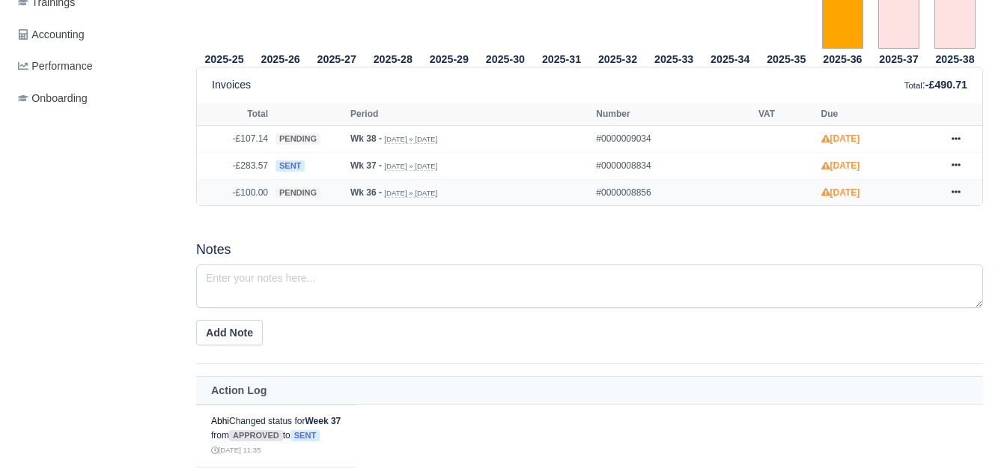
scroll to position [623, 0]
click at [951, 193] on icon at bounding box center [955, 191] width 9 height 9
click at [552, 247] on h5 "Notes" at bounding box center [589, 250] width 787 height 16
click at [948, 167] on link at bounding box center [956, 165] width 22 height 19
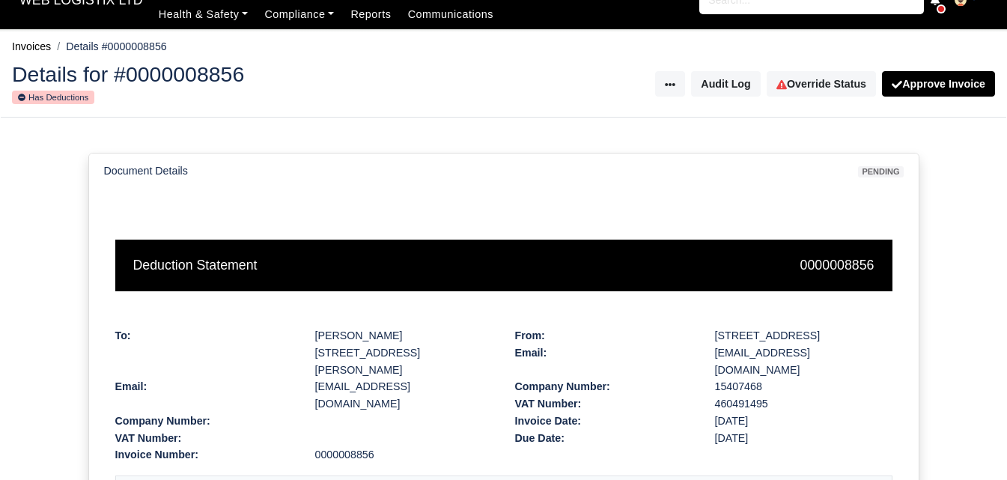
scroll to position [345, 0]
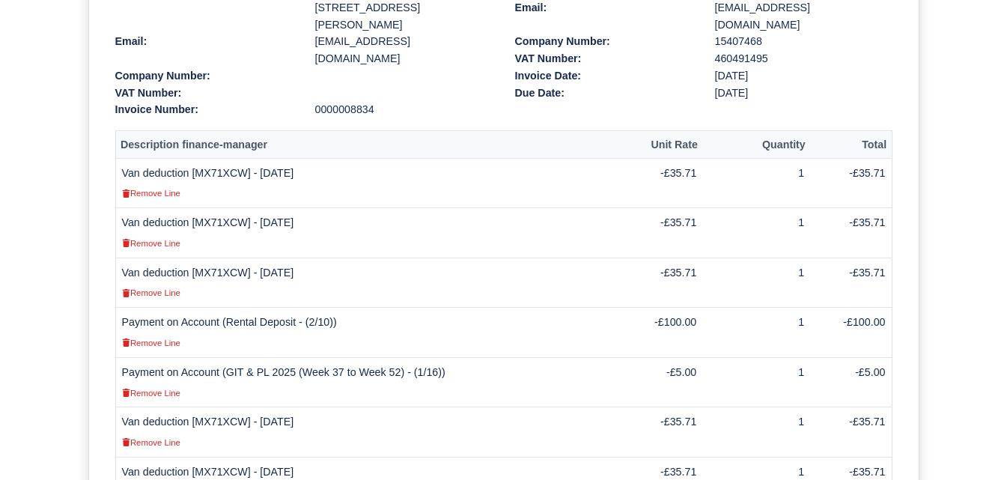
scroll to position [499, 0]
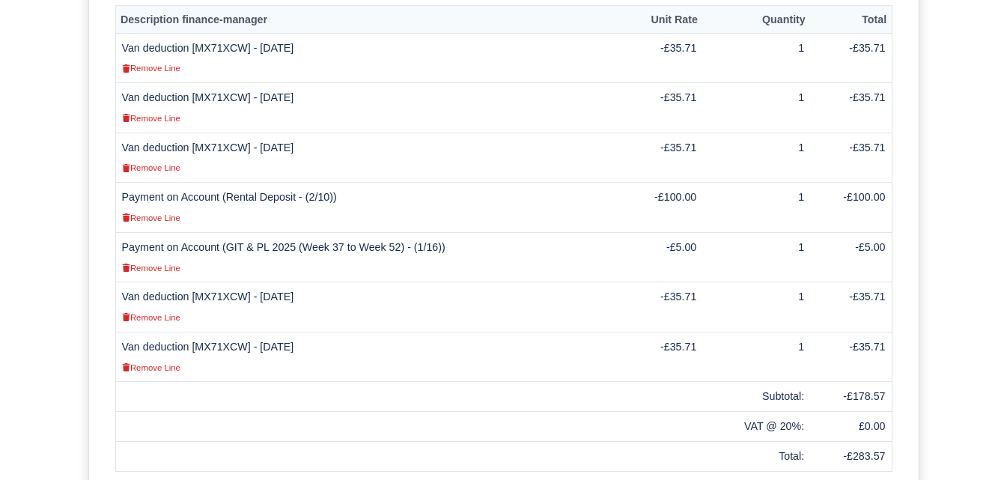
click at [212, 332] on td "Van deduction [MX71XCW] - [DATE] Remove Line" at bounding box center [366, 357] width 503 height 50
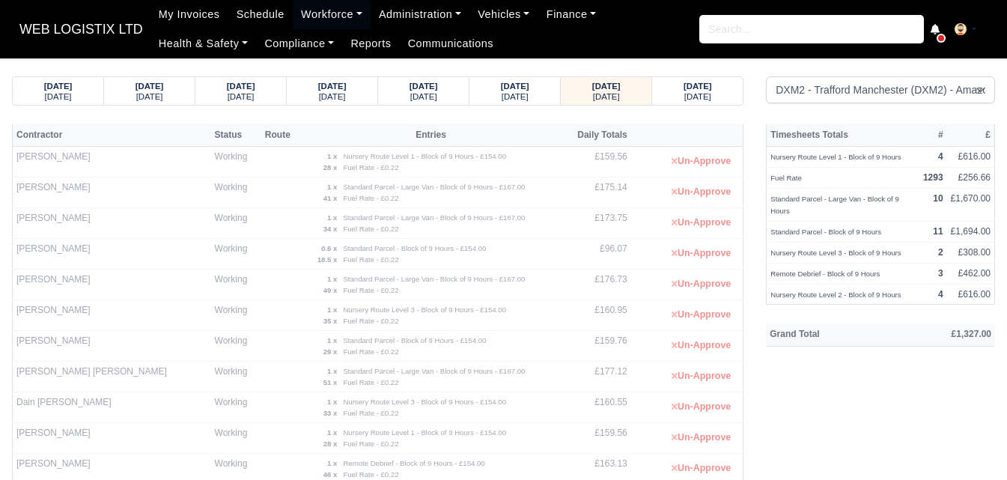
select select "1"
click at [302, 13] on link "Workforce" at bounding box center [332, 14] width 78 height 29
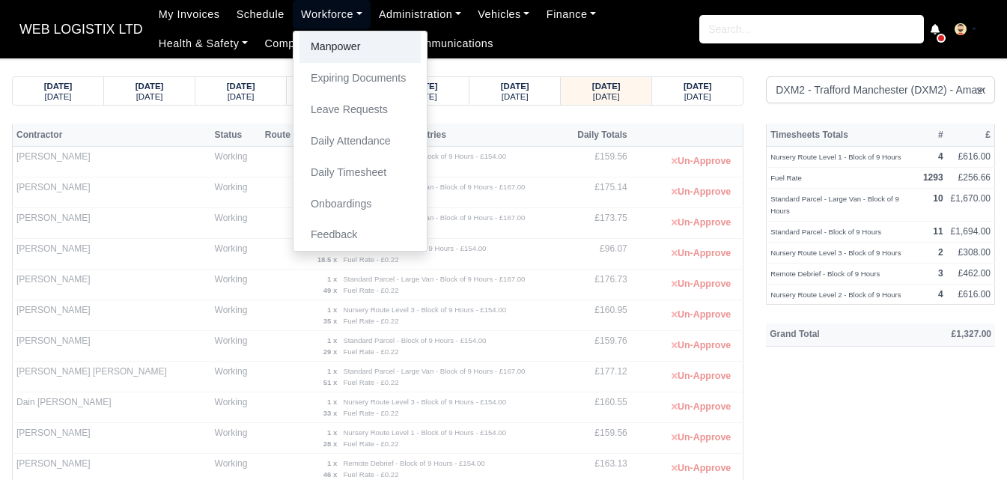
click at [305, 46] on link "Manpower" at bounding box center [359, 46] width 121 height 31
